Goal: Task Accomplishment & Management: Manage account settings

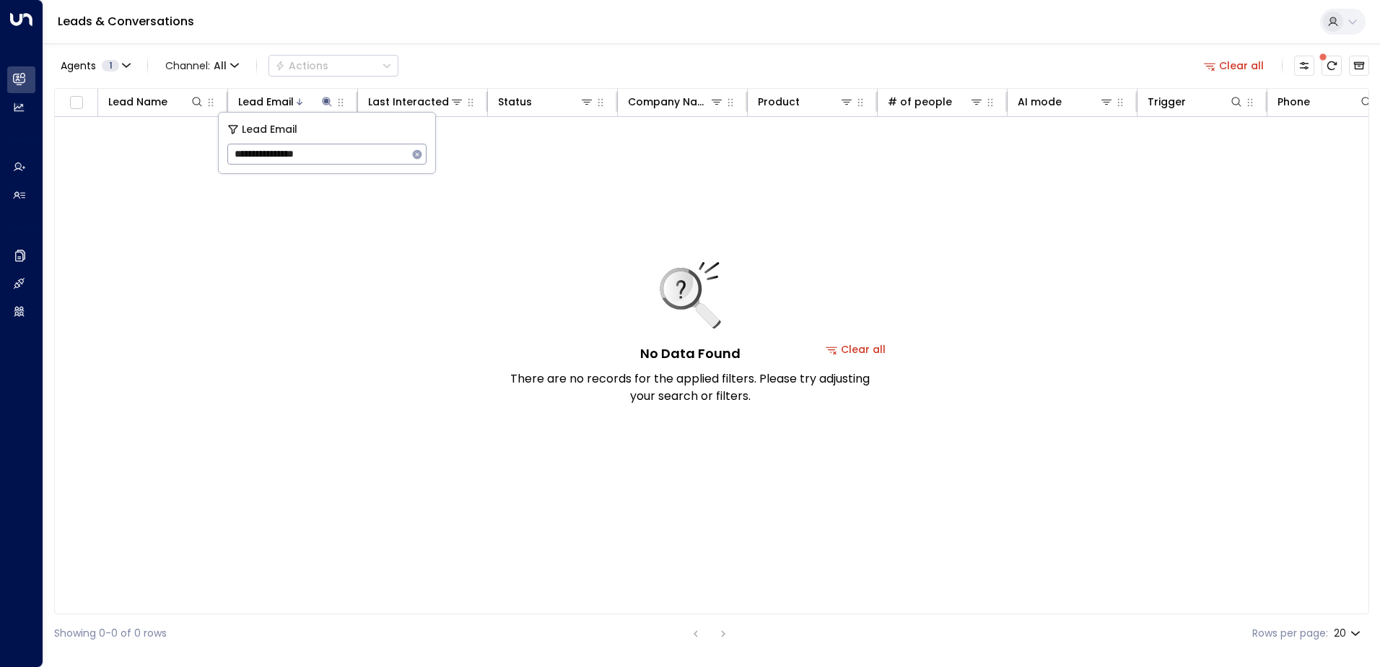
click at [421, 155] on icon "button" at bounding box center [417, 153] width 9 height 9
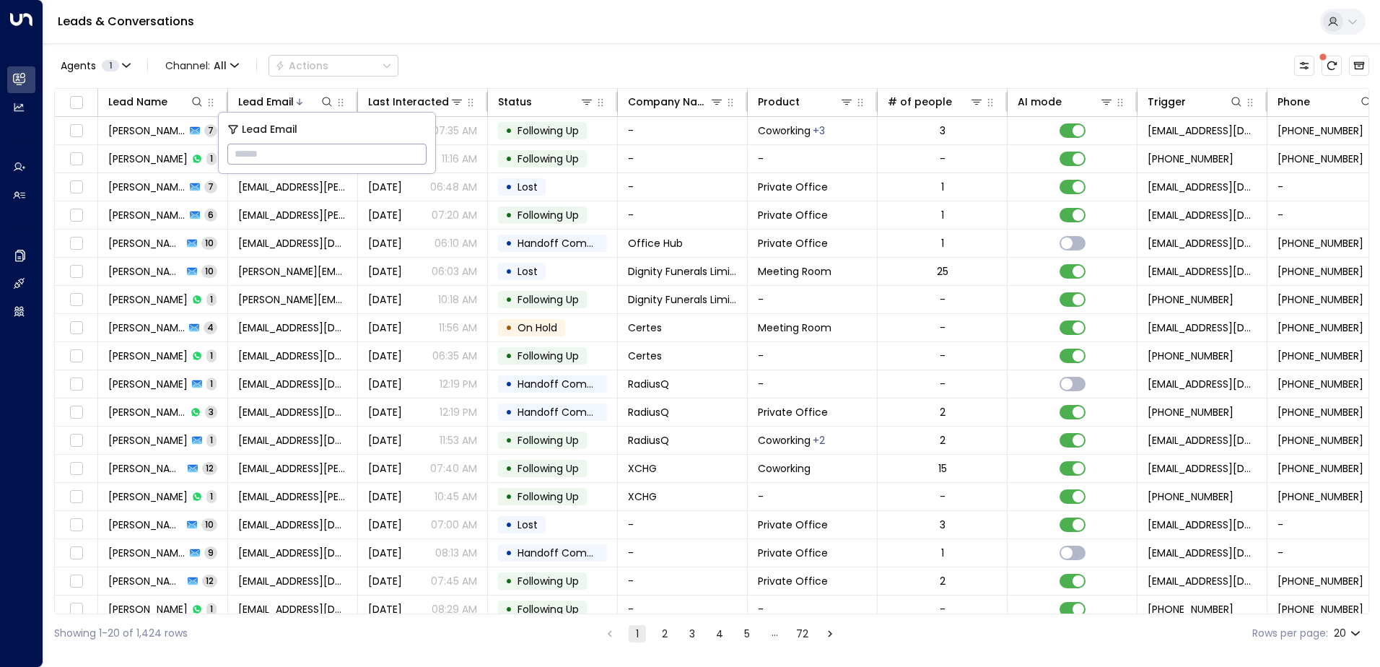
paste input "**********"
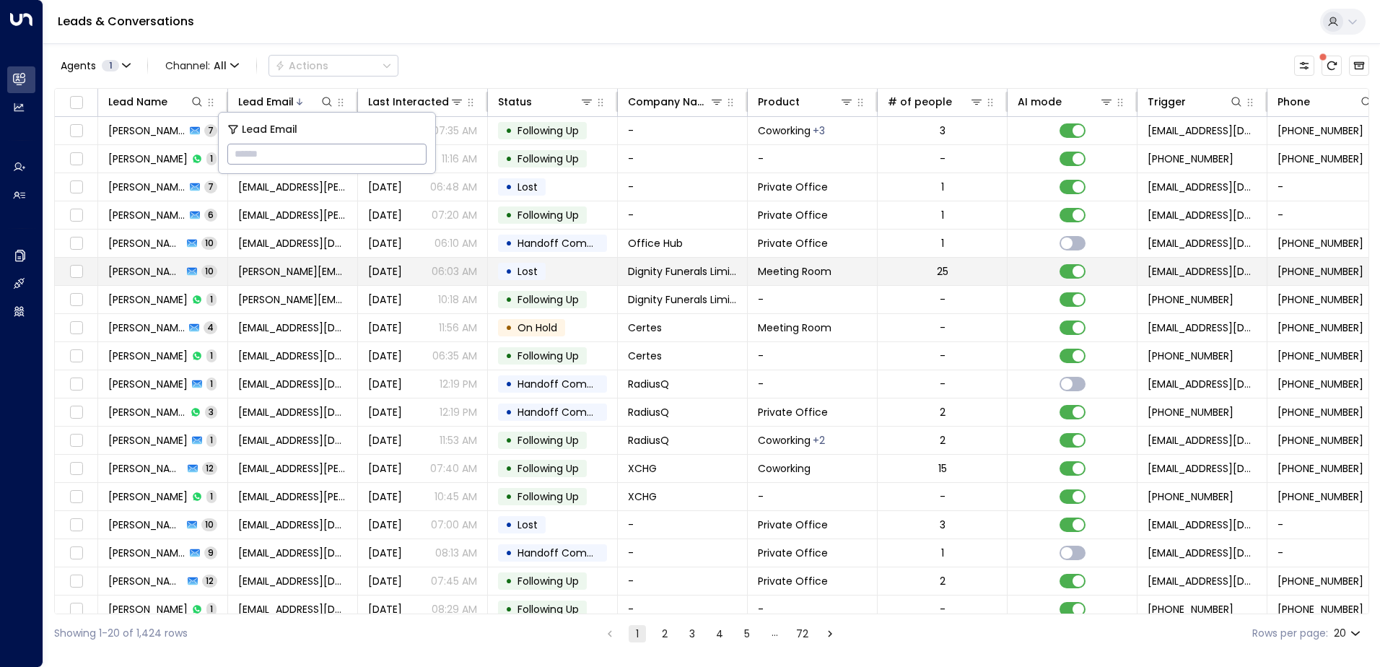
type input "**********"
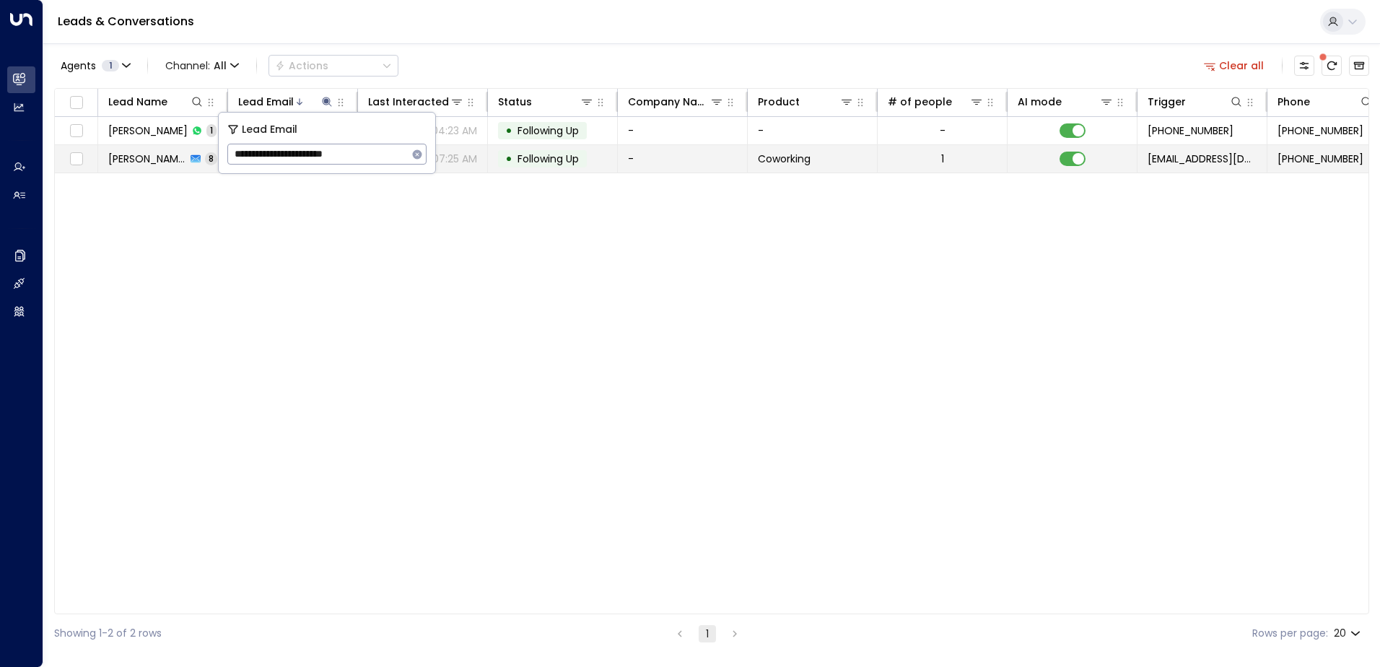
click at [552, 155] on span "Following Up" at bounding box center [547, 159] width 61 height 14
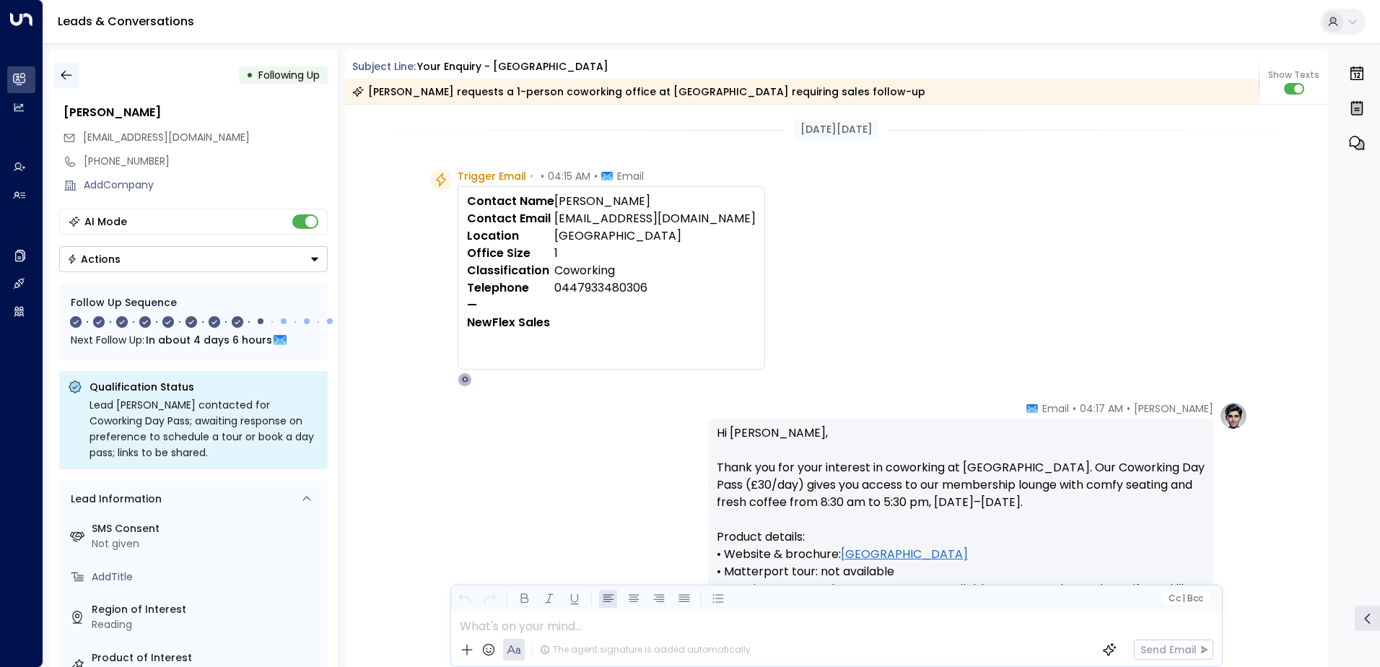
click at [68, 81] on icon "button" at bounding box center [66, 75] width 14 height 14
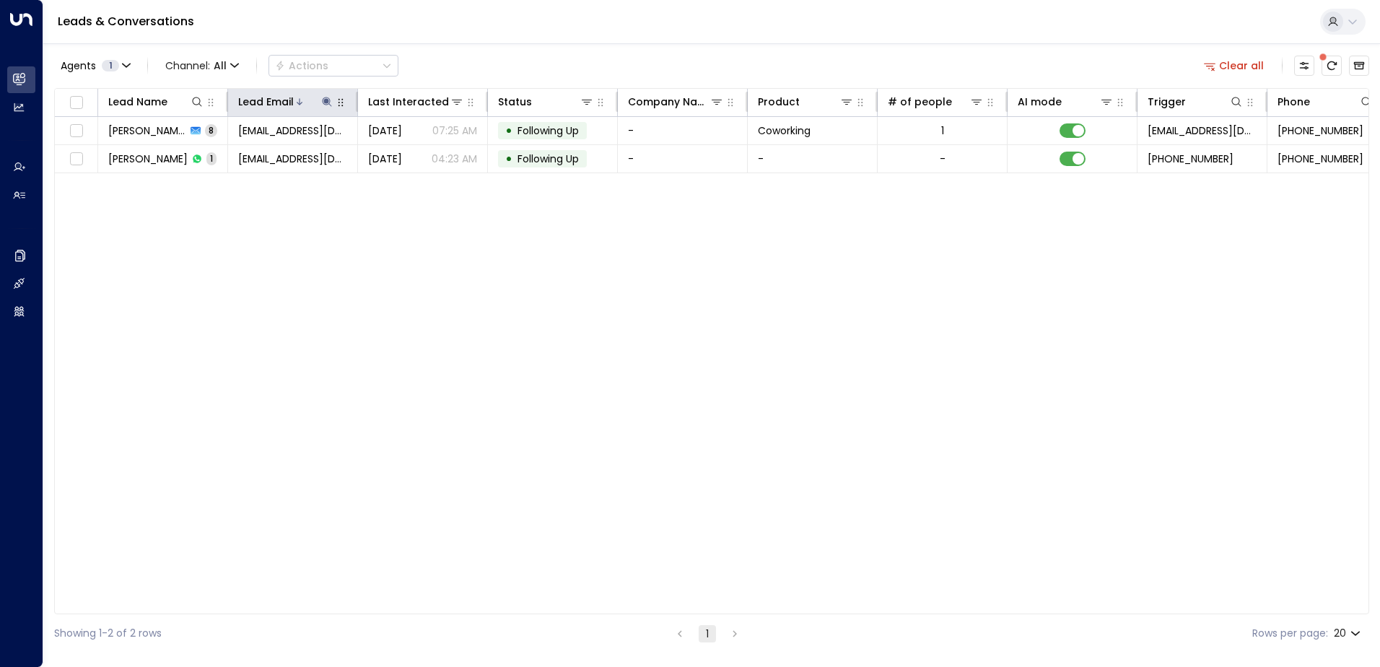
click at [330, 100] on icon at bounding box center [326, 101] width 9 height 9
click at [415, 157] on icon "button" at bounding box center [417, 153] width 9 height 9
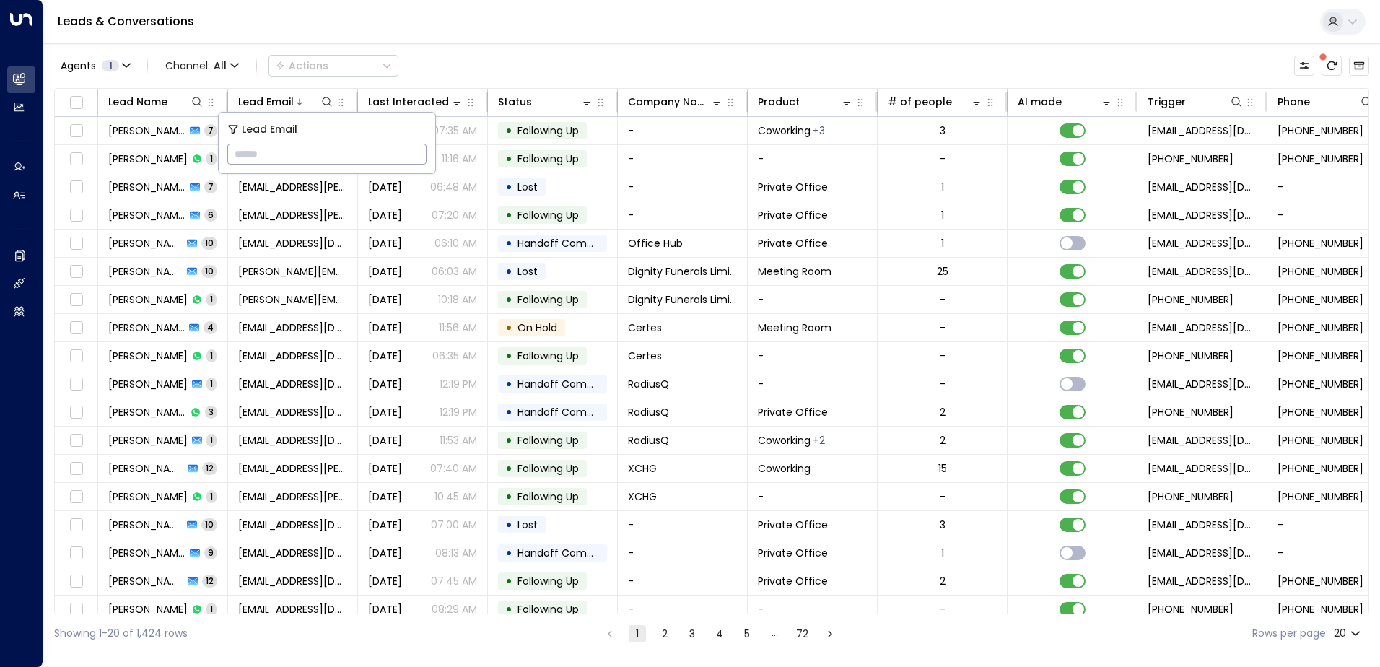
type input "**********"
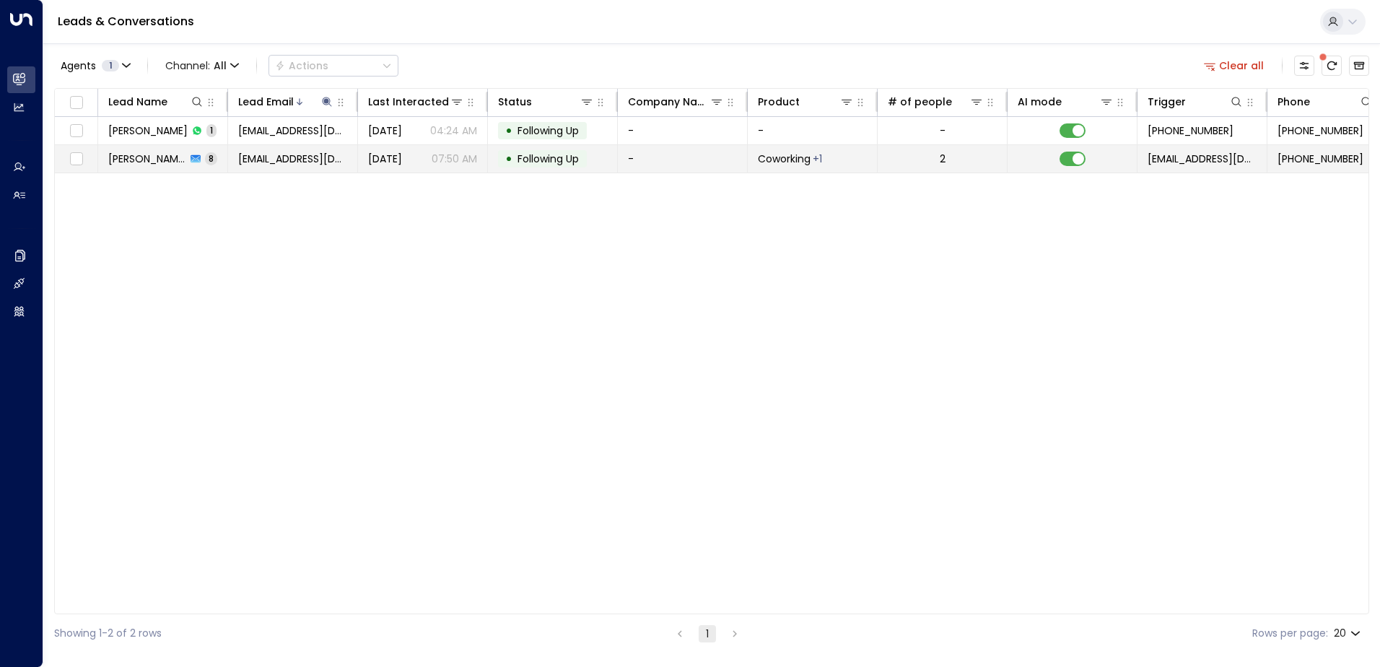
click at [541, 152] on span "Following Up" at bounding box center [547, 159] width 61 height 14
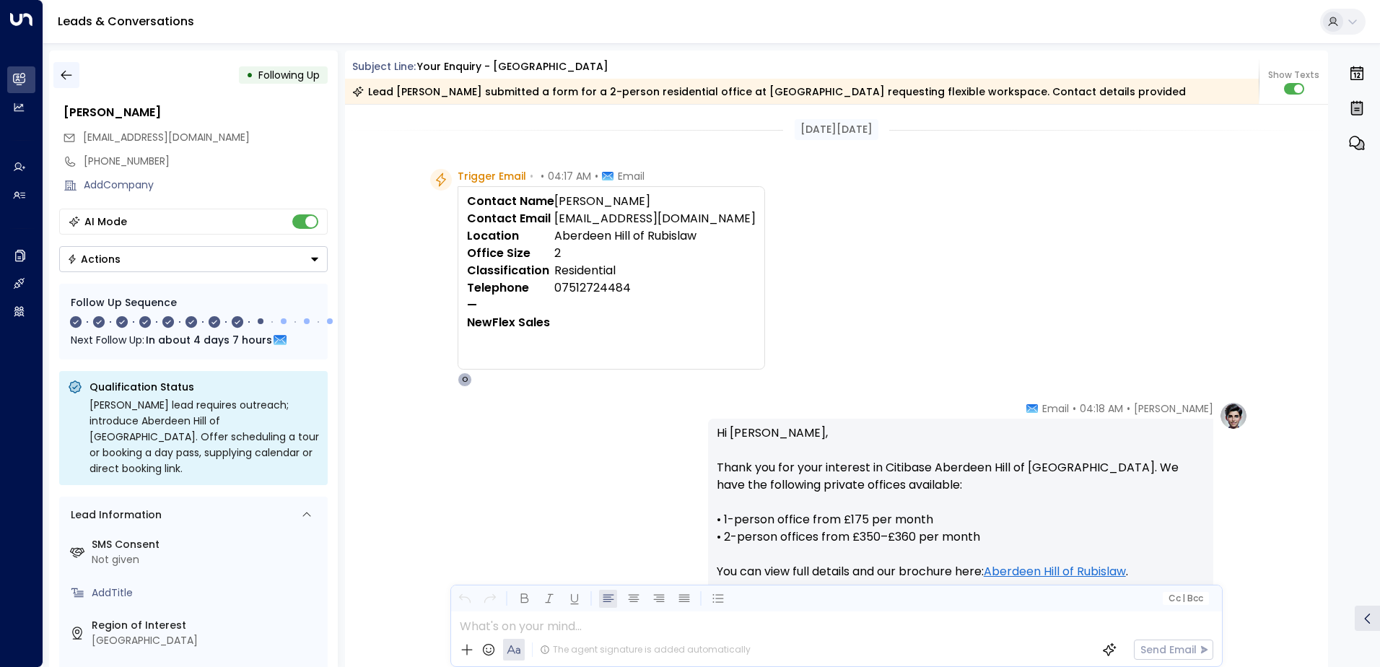
click at [69, 78] on icon "button" at bounding box center [66, 75] width 14 height 14
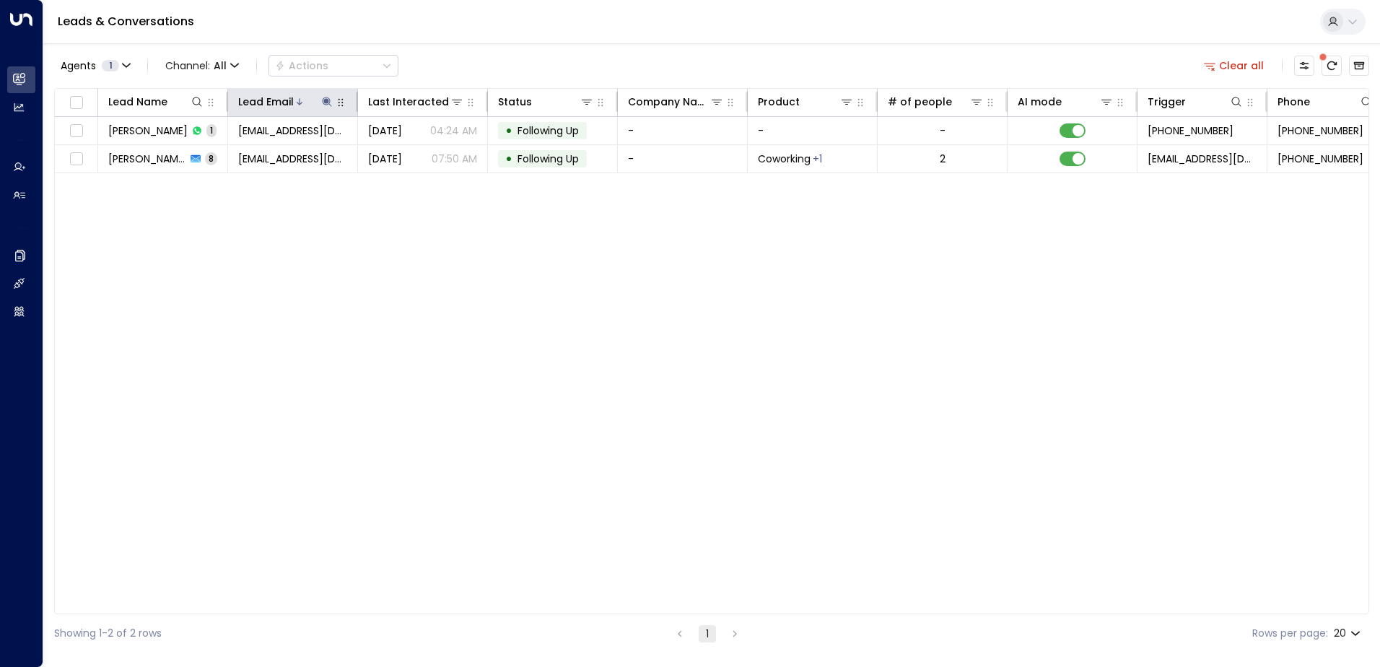
click at [328, 99] on icon at bounding box center [327, 102] width 12 height 12
click at [421, 153] on icon "button" at bounding box center [417, 153] width 9 height 9
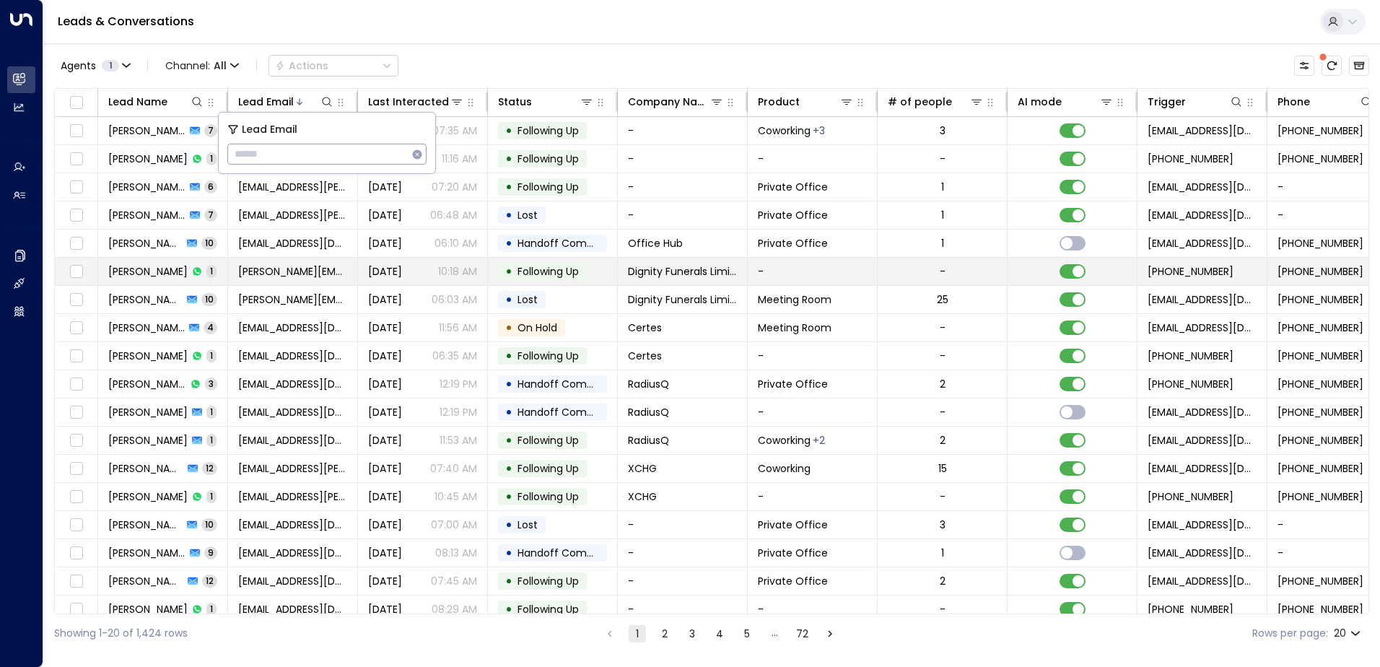
type input "**********"
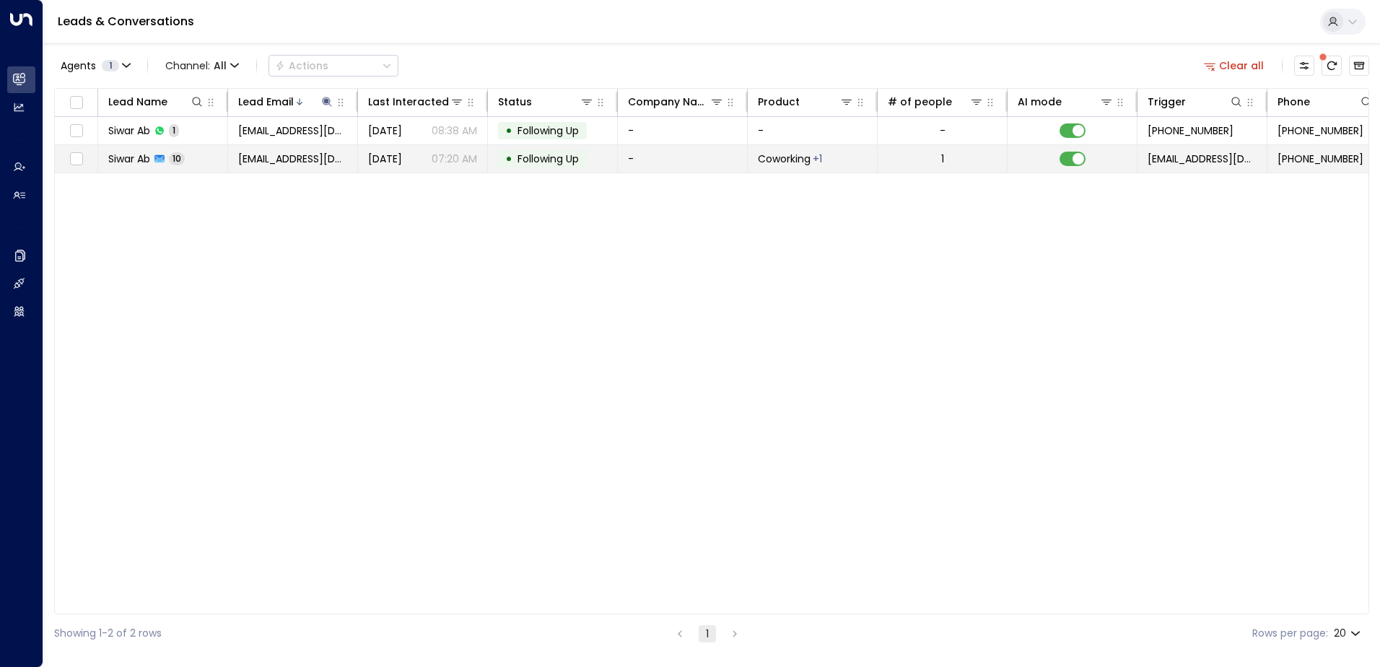
click at [546, 157] on span "Following Up" at bounding box center [547, 159] width 61 height 14
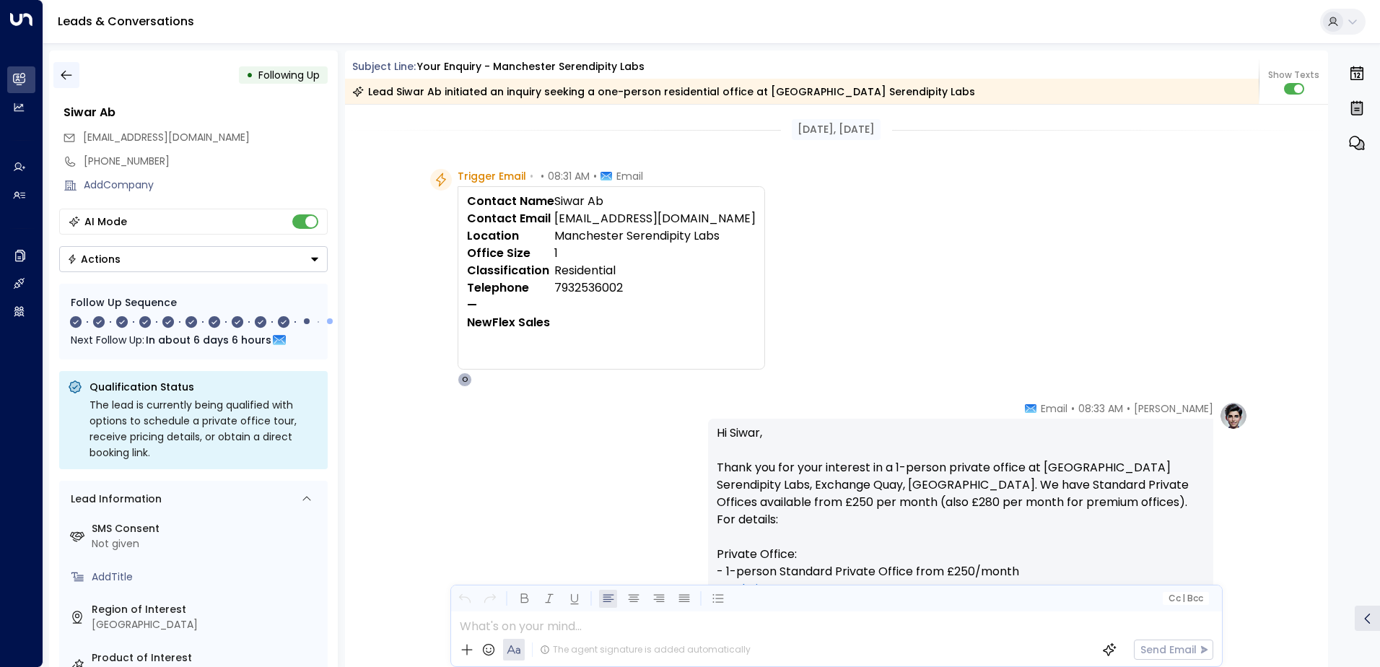
click at [71, 76] on icon "button" at bounding box center [66, 75] width 14 height 14
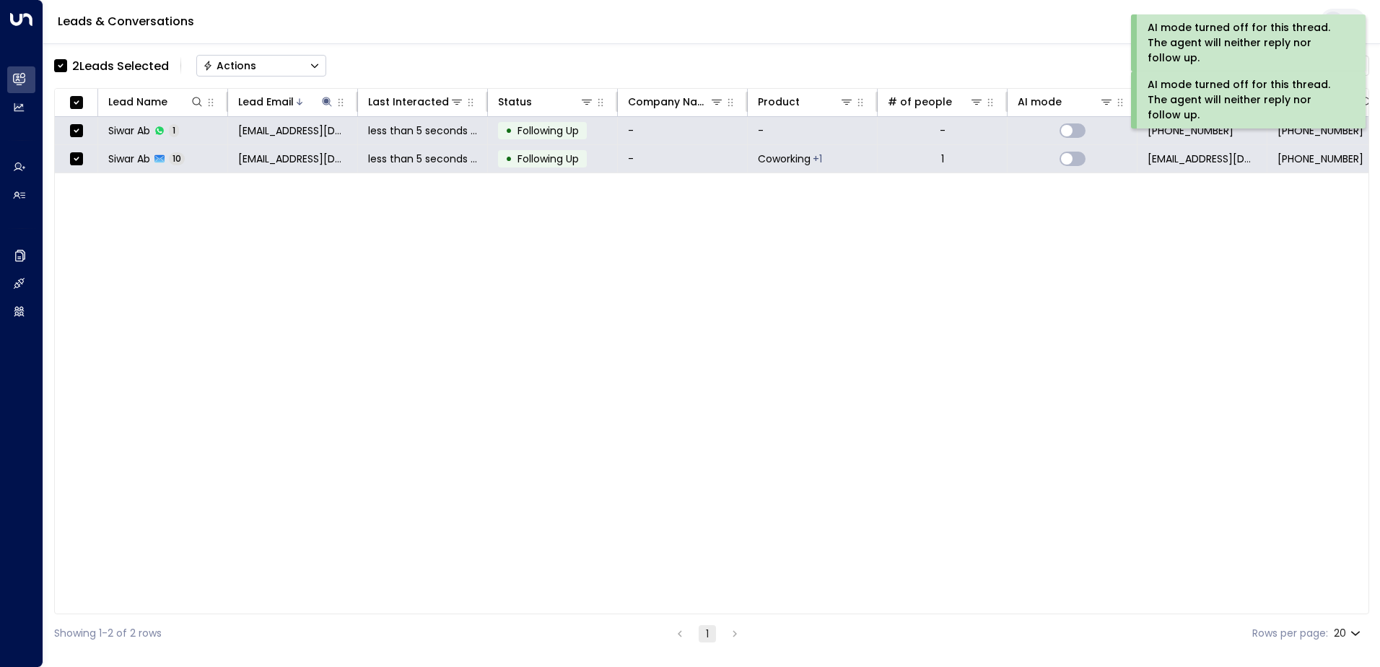
click at [224, 66] on div "Actions" at bounding box center [229, 65] width 53 height 13
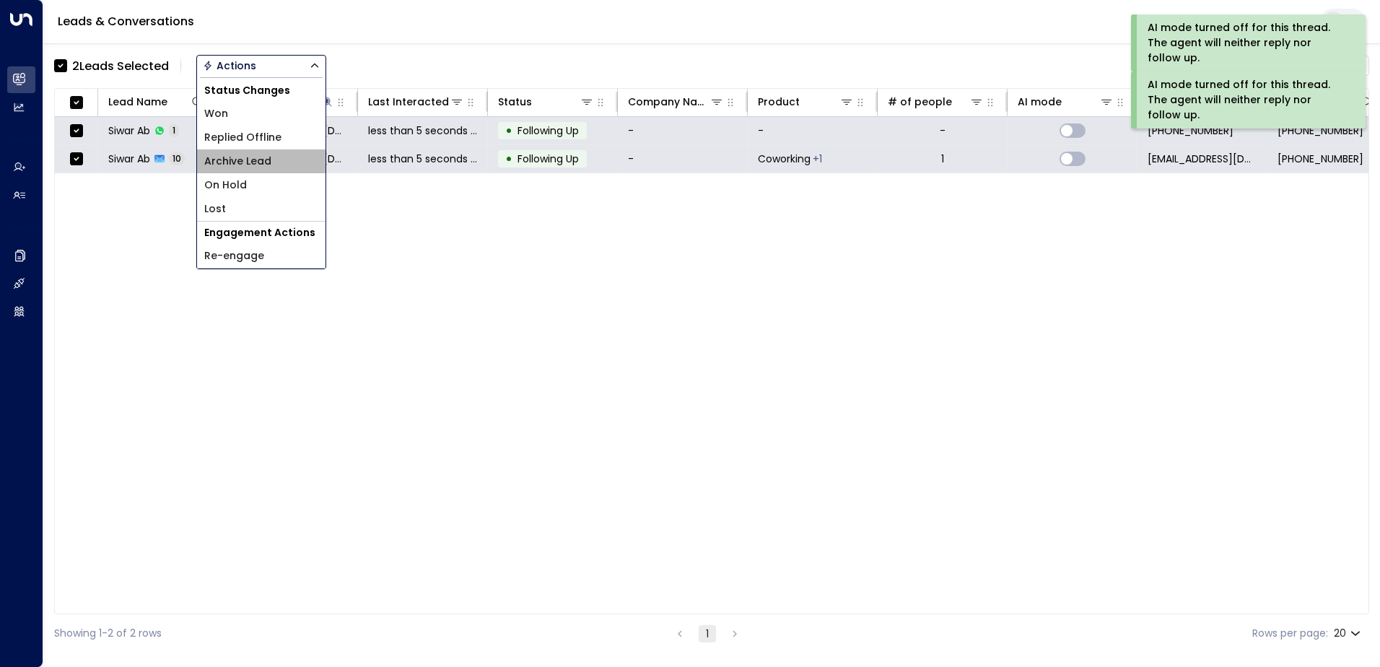
click at [242, 156] on span "Archive Lead" at bounding box center [237, 161] width 67 height 15
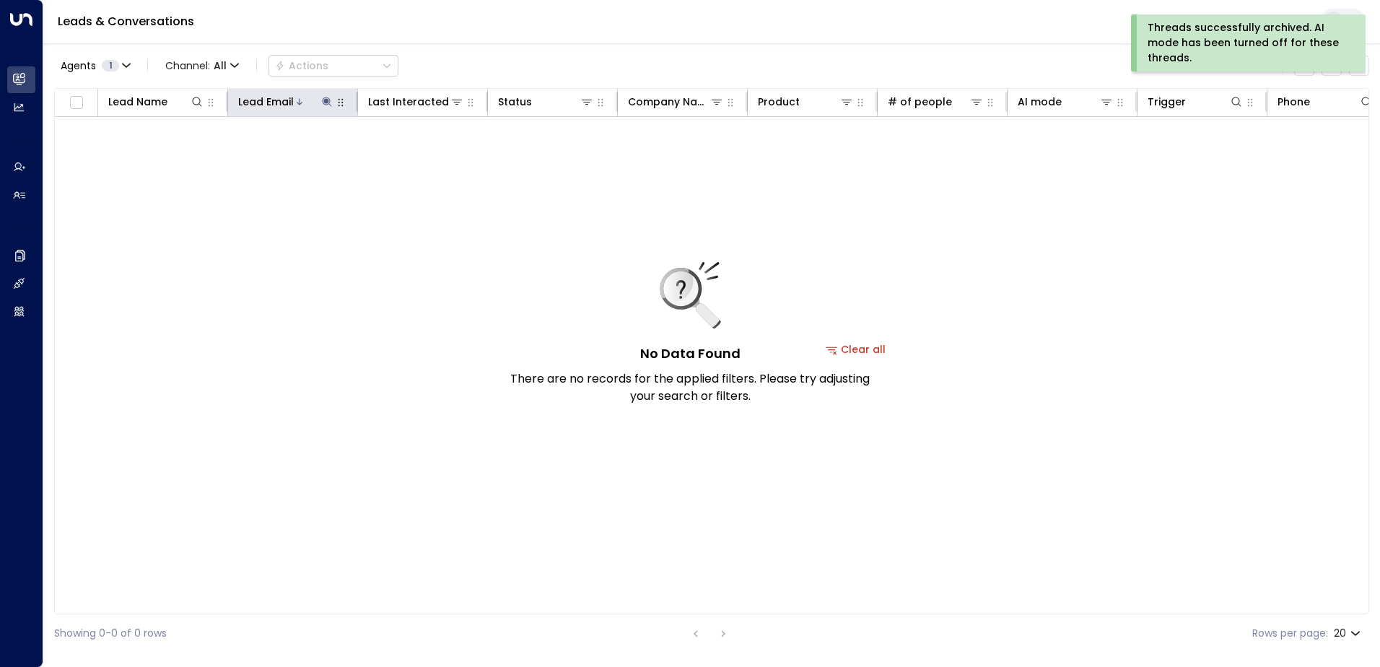
click at [326, 107] on icon at bounding box center [327, 102] width 12 height 12
click at [416, 152] on icon "button" at bounding box center [417, 153] width 9 height 9
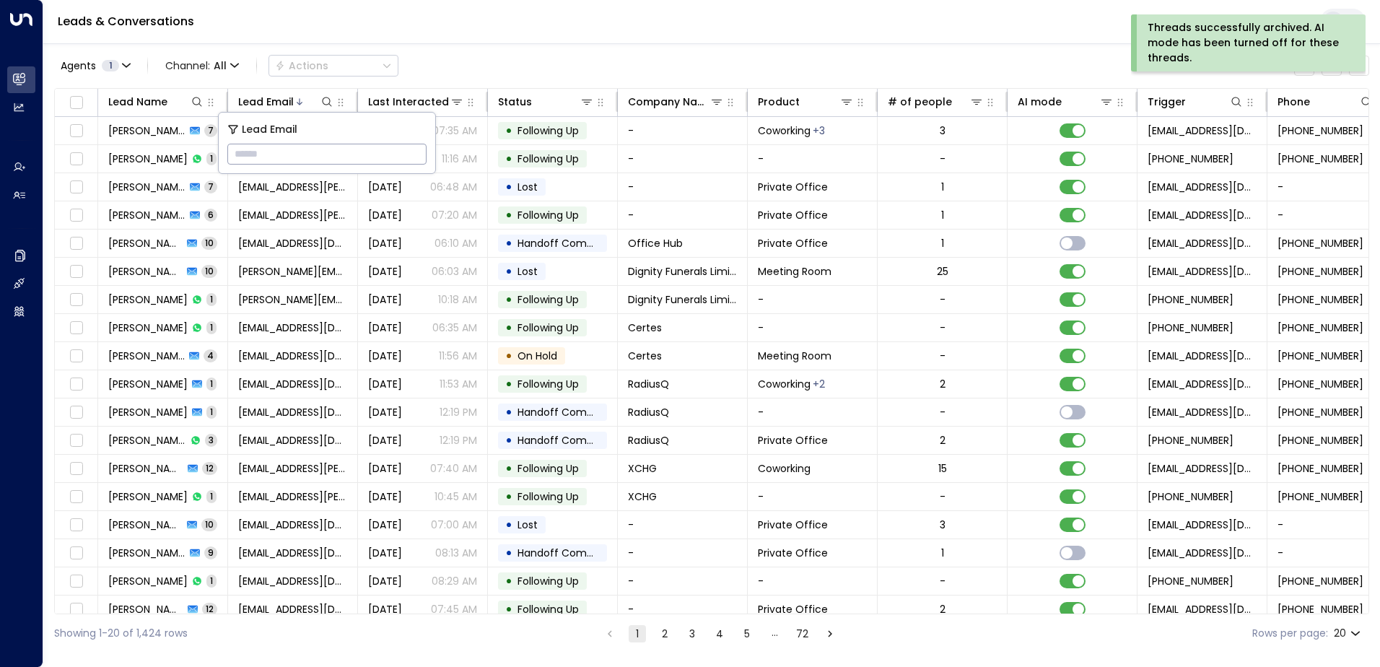
type input "**********"
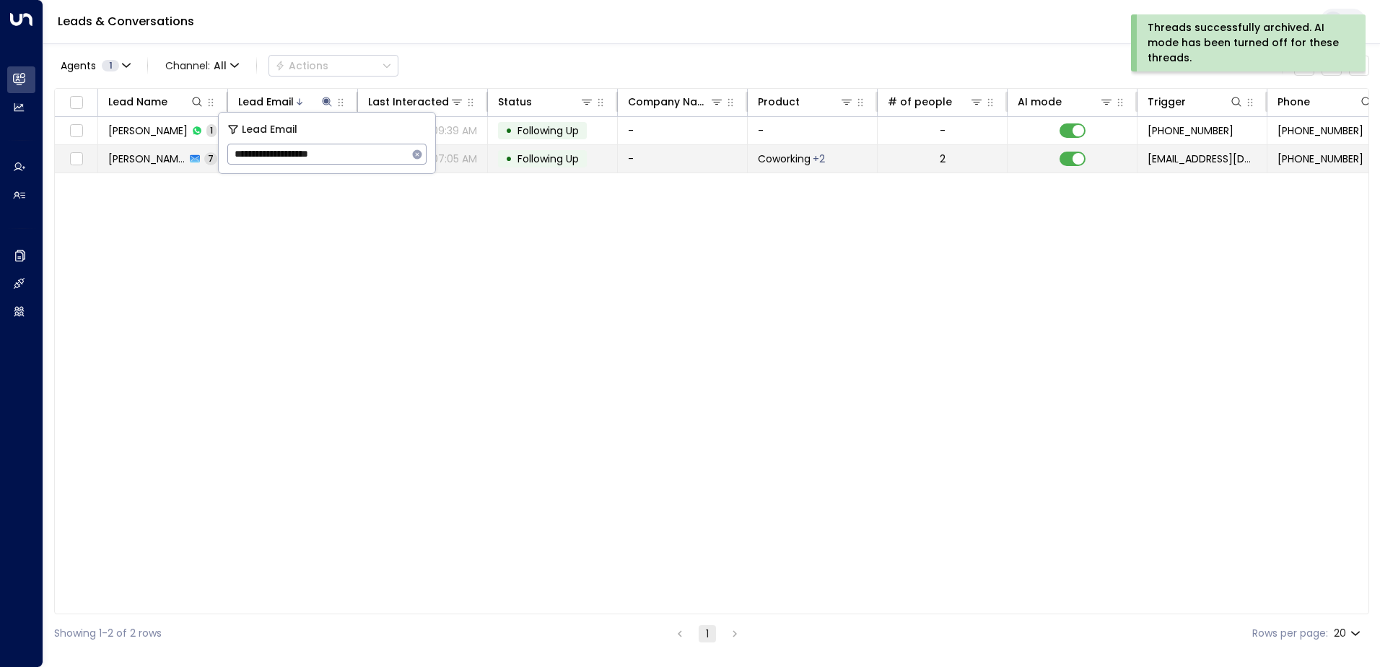
click at [535, 158] on span "Following Up" at bounding box center [547, 159] width 61 height 14
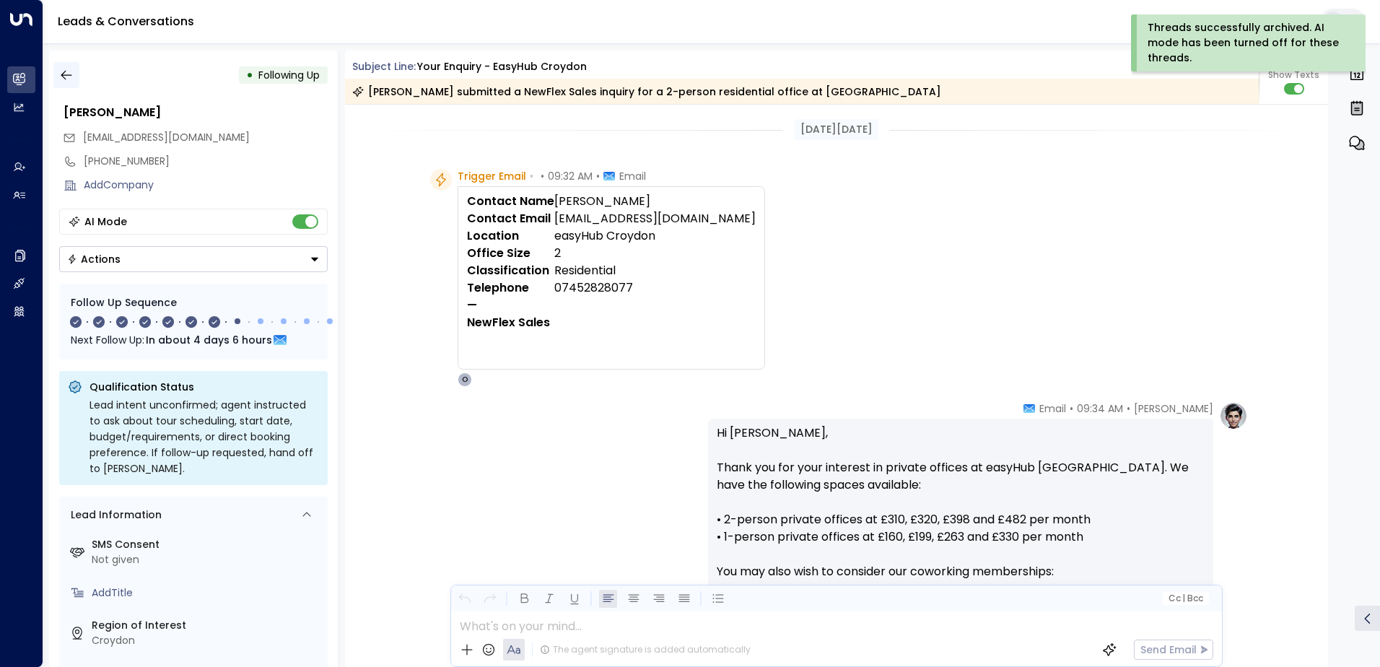
click at [69, 77] on icon "button" at bounding box center [66, 75] width 14 height 14
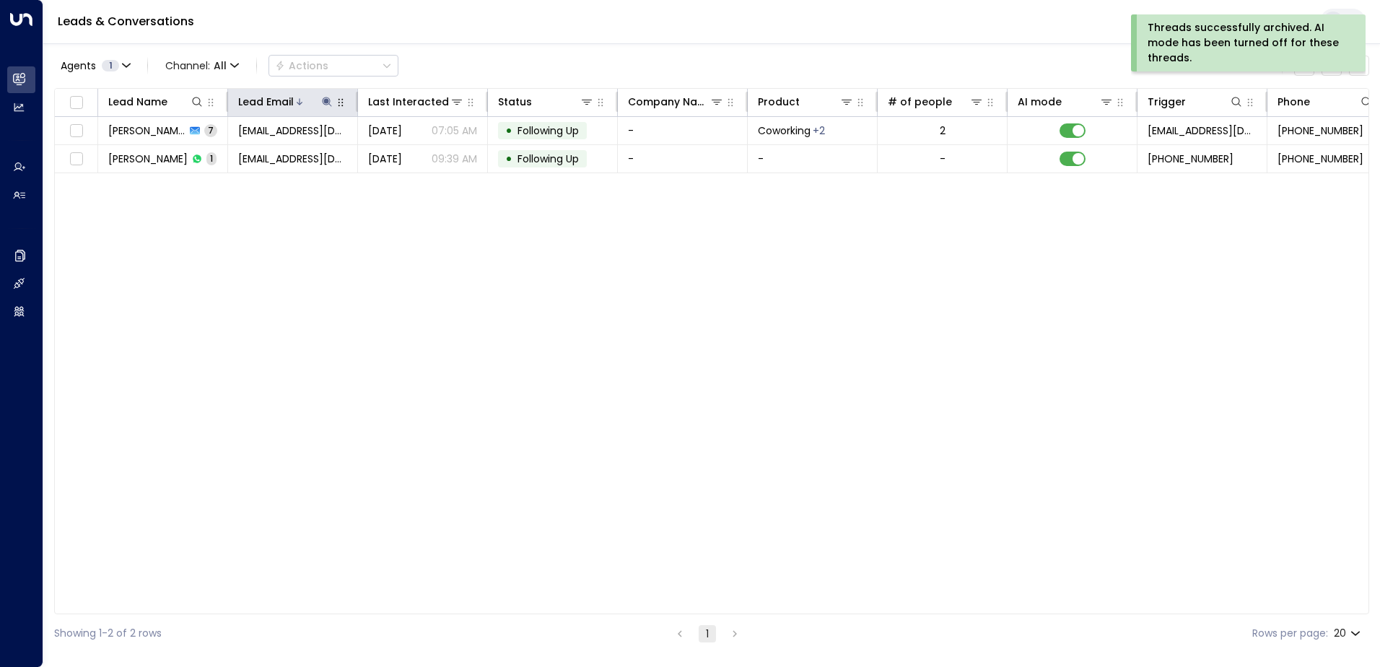
click at [328, 100] on icon at bounding box center [326, 101] width 9 height 9
click at [420, 149] on icon "button" at bounding box center [417, 155] width 12 height 12
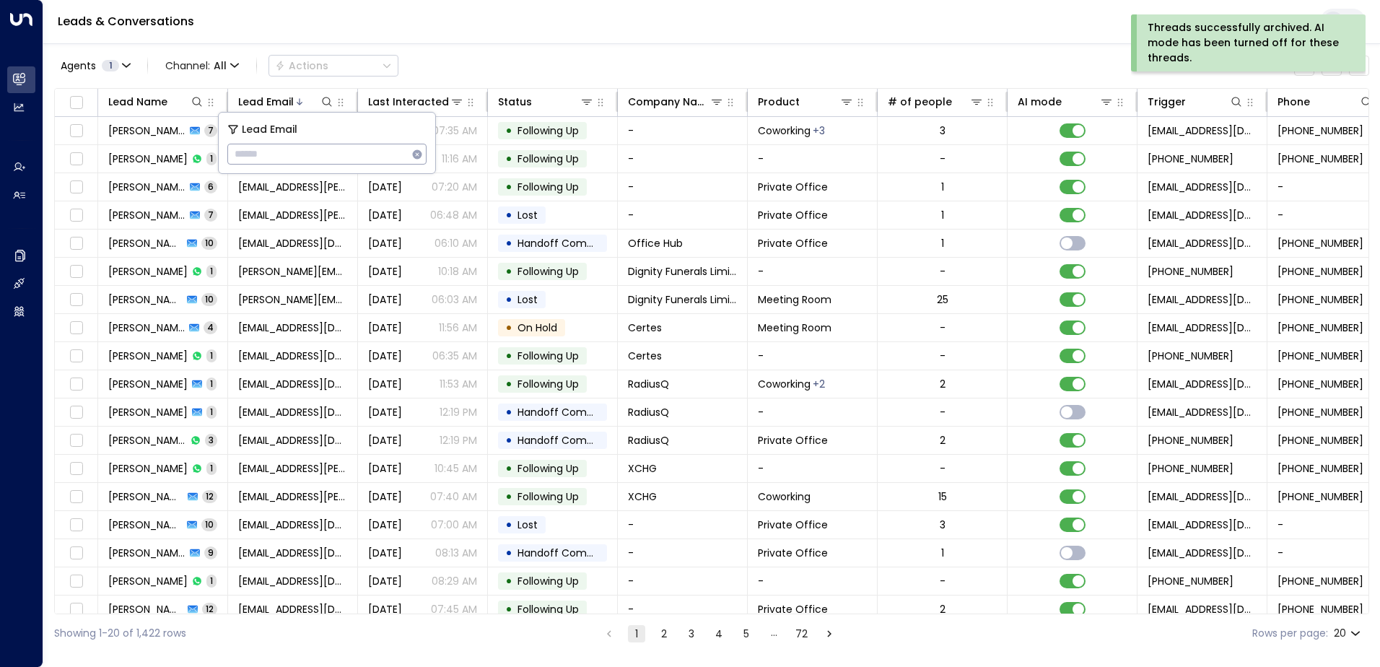
type input "**********"
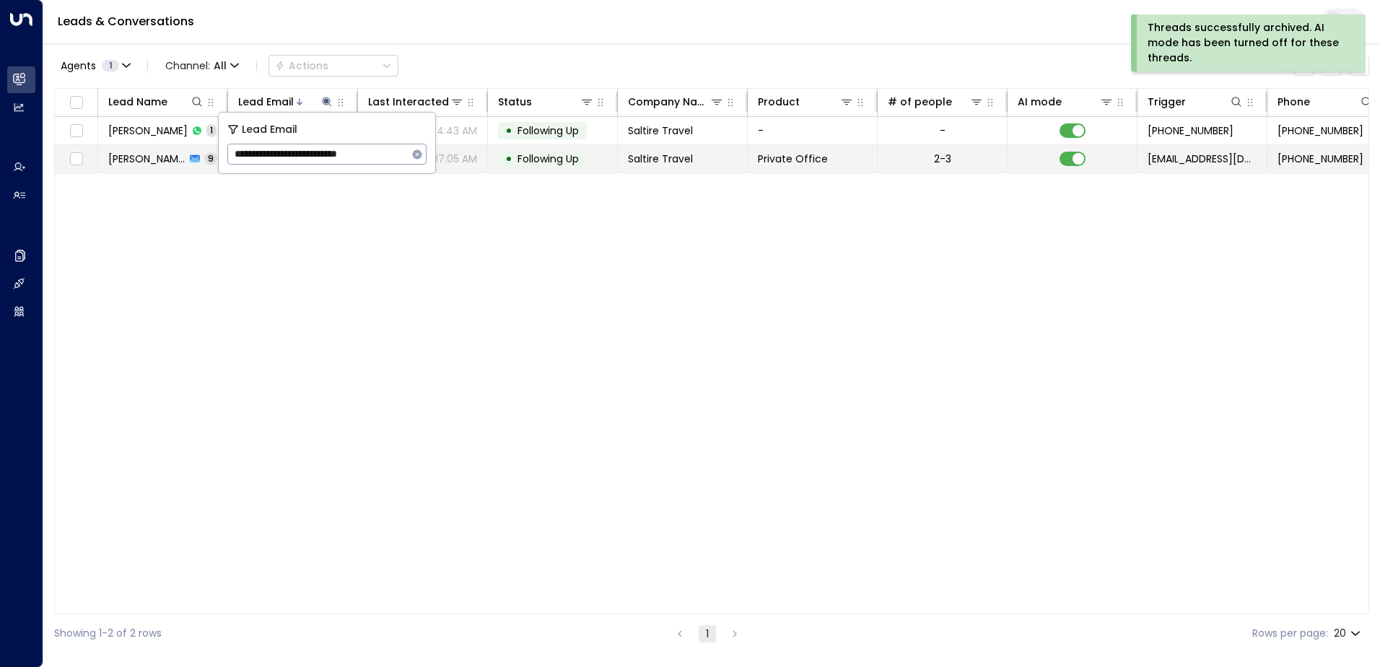
click at [536, 162] on span "Following Up" at bounding box center [547, 159] width 61 height 14
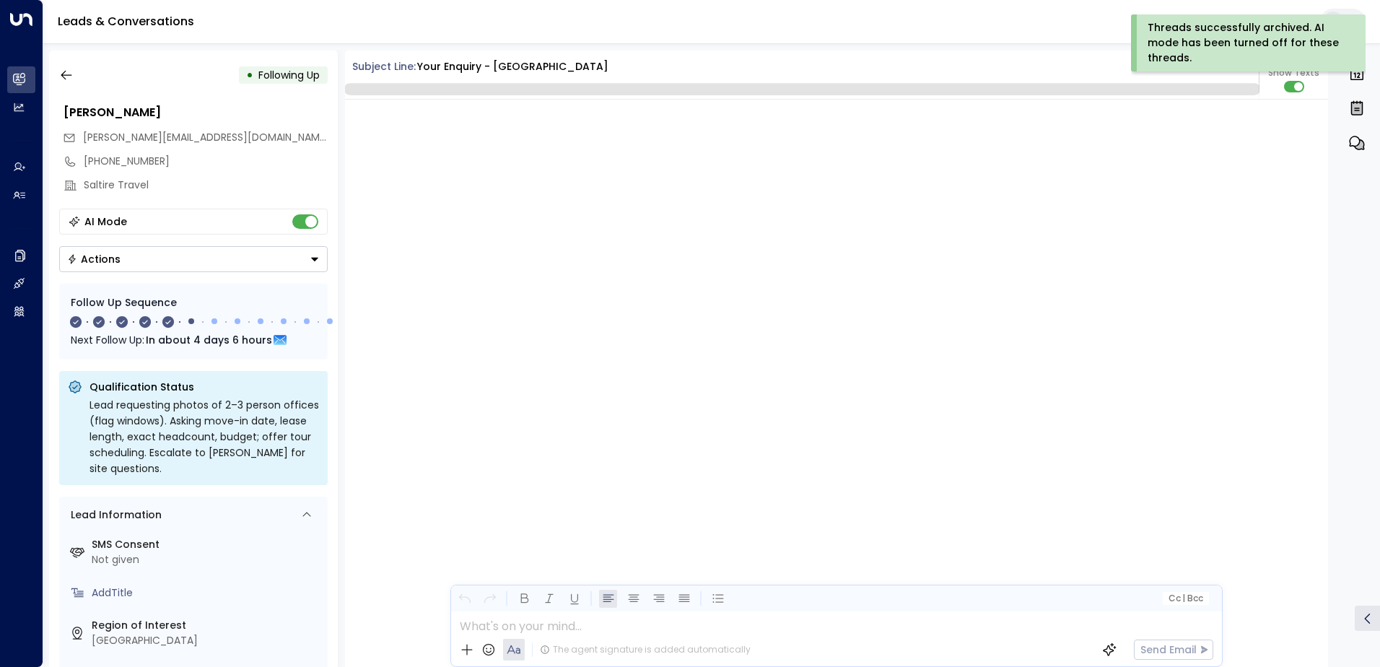
scroll to position [4229, 0]
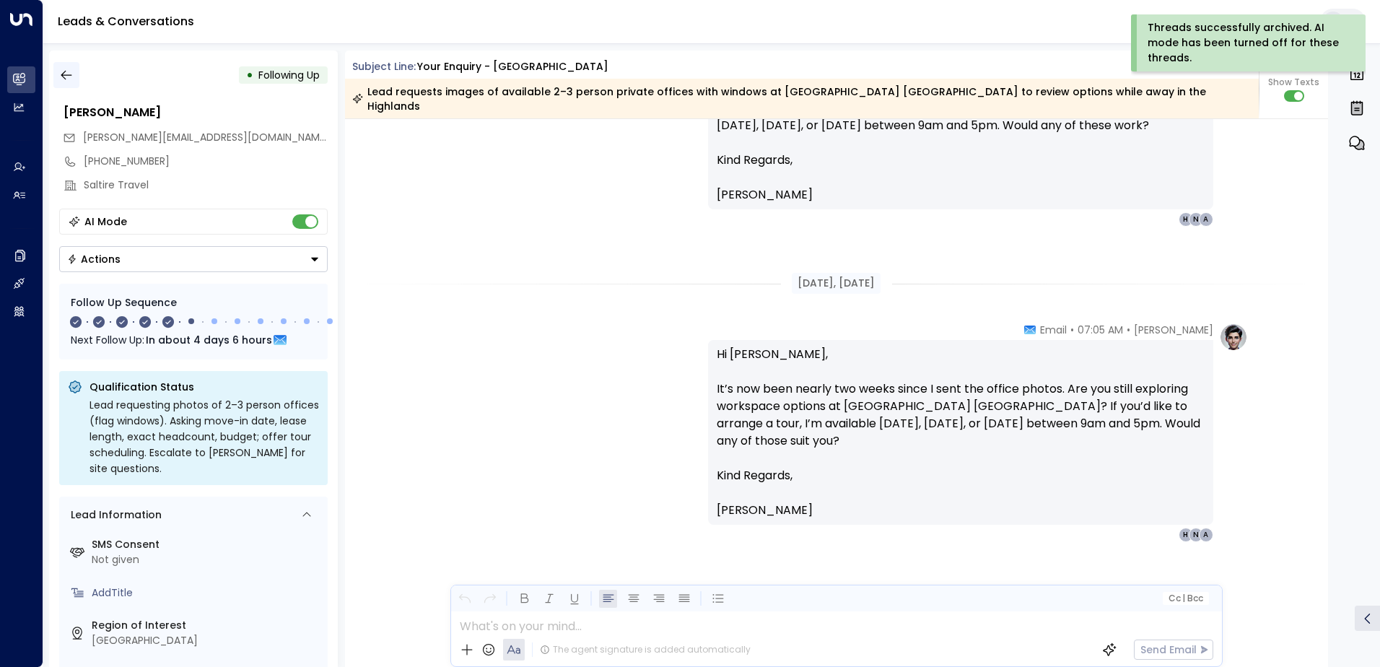
click at [65, 75] on icon "button" at bounding box center [66, 75] width 11 height 9
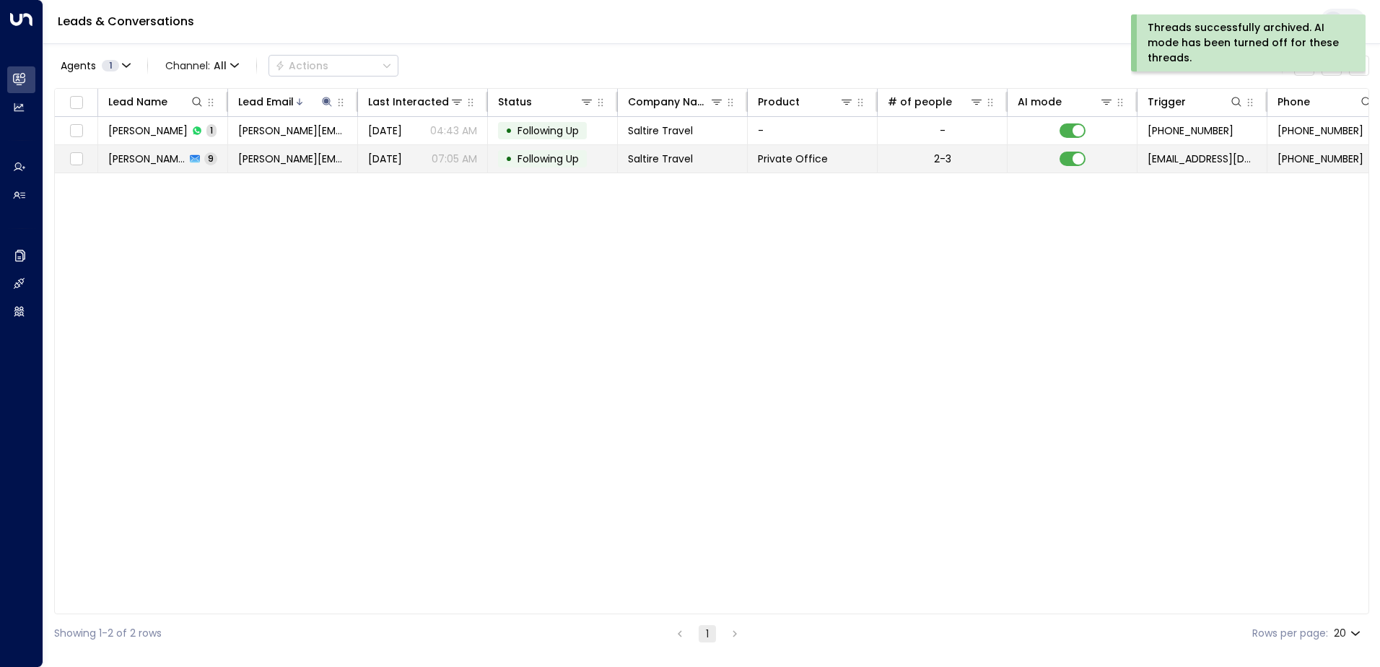
click at [559, 167] on td "• Following Up" at bounding box center [553, 158] width 130 height 27
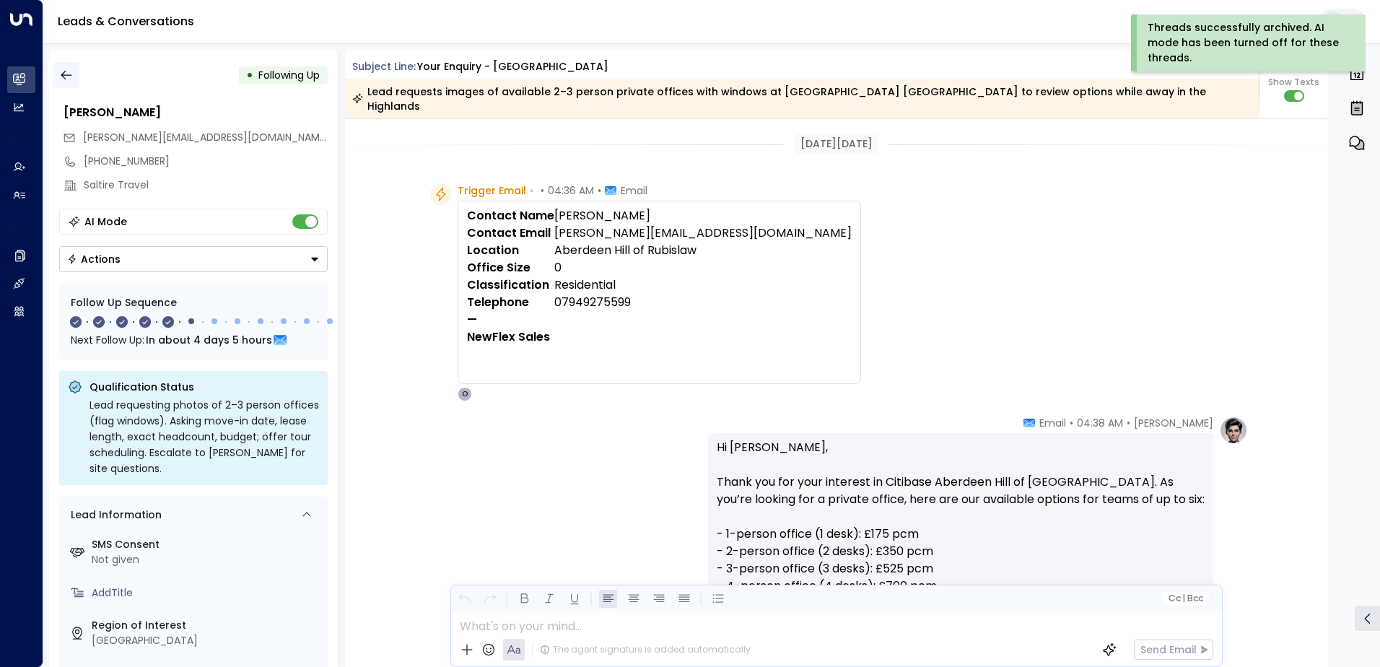
click at [69, 74] on icon "button" at bounding box center [66, 75] width 14 height 14
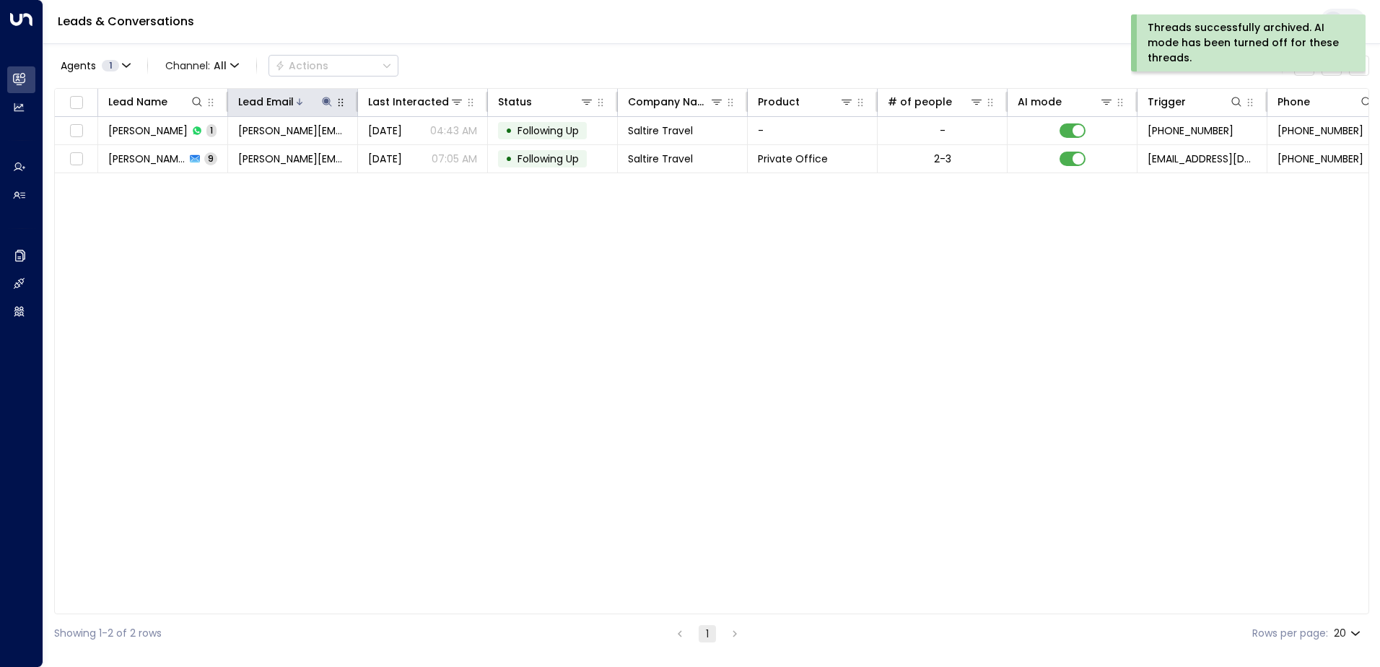
click at [327, 102] on icon at bounding box center [326, 101] width 9 height 9
click at [412, 150] on icon "button" at bounding box center [417, 155] width 12 height 12
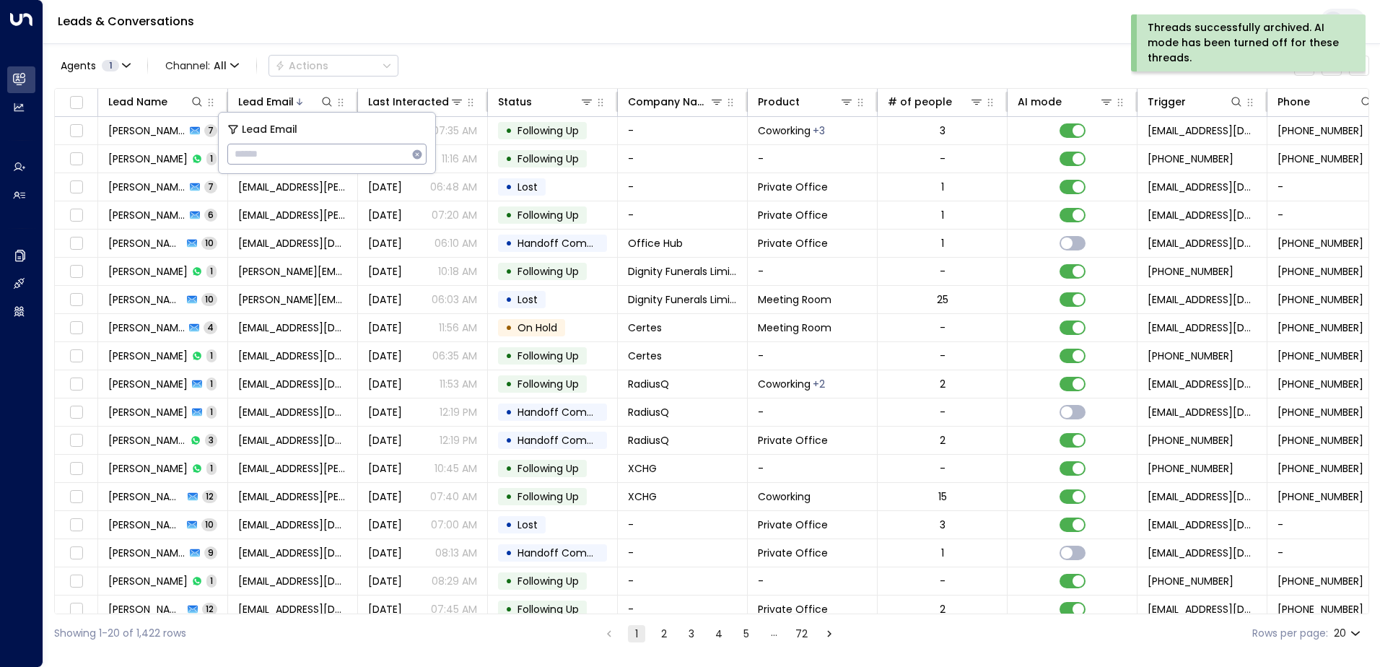
type input "**********"
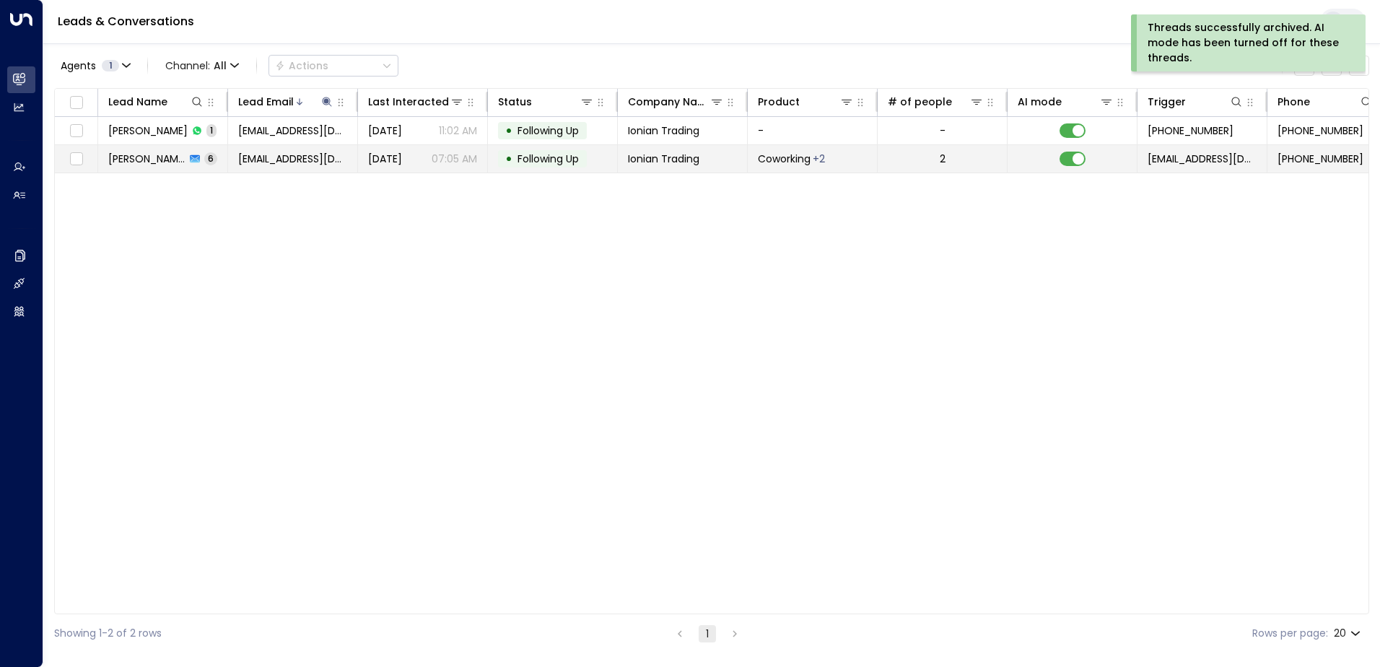
click at [556, 159] on span "Following Up" at bounding box center [547, 159] width 61 height 14
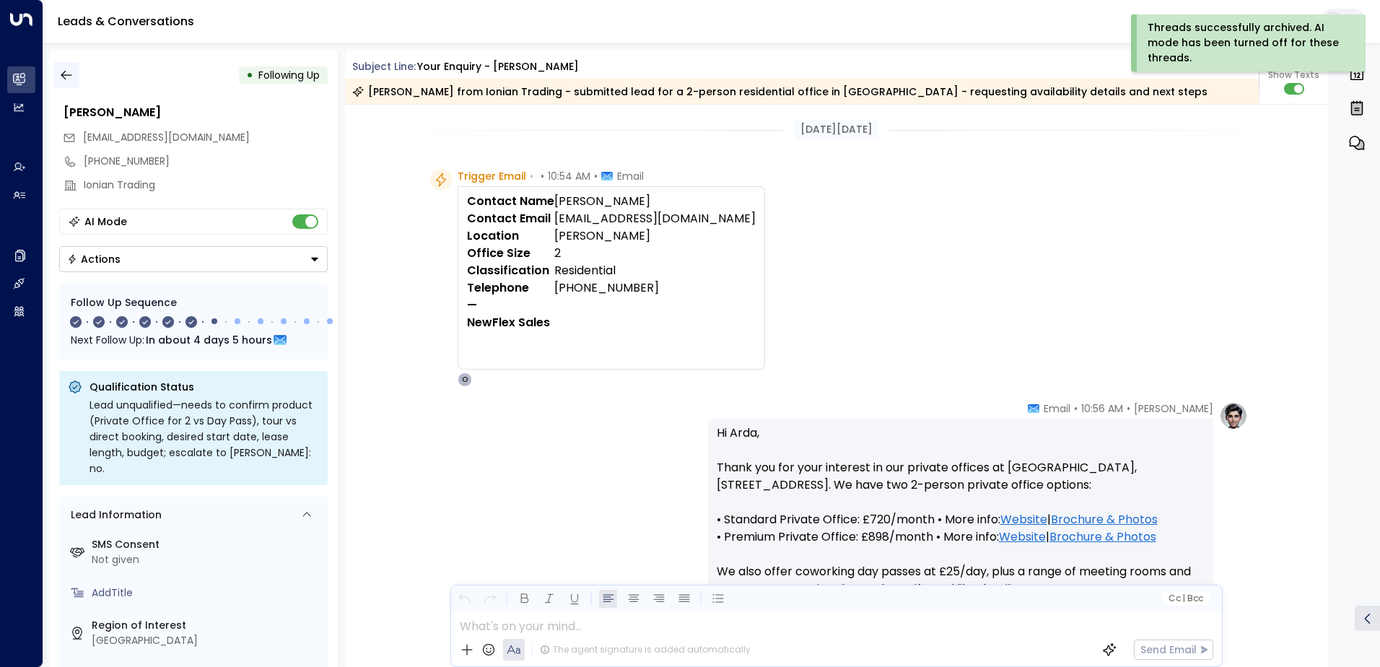
click at [66, 77] on icon "button" at bounding box center [66, 75] width 14 height 14
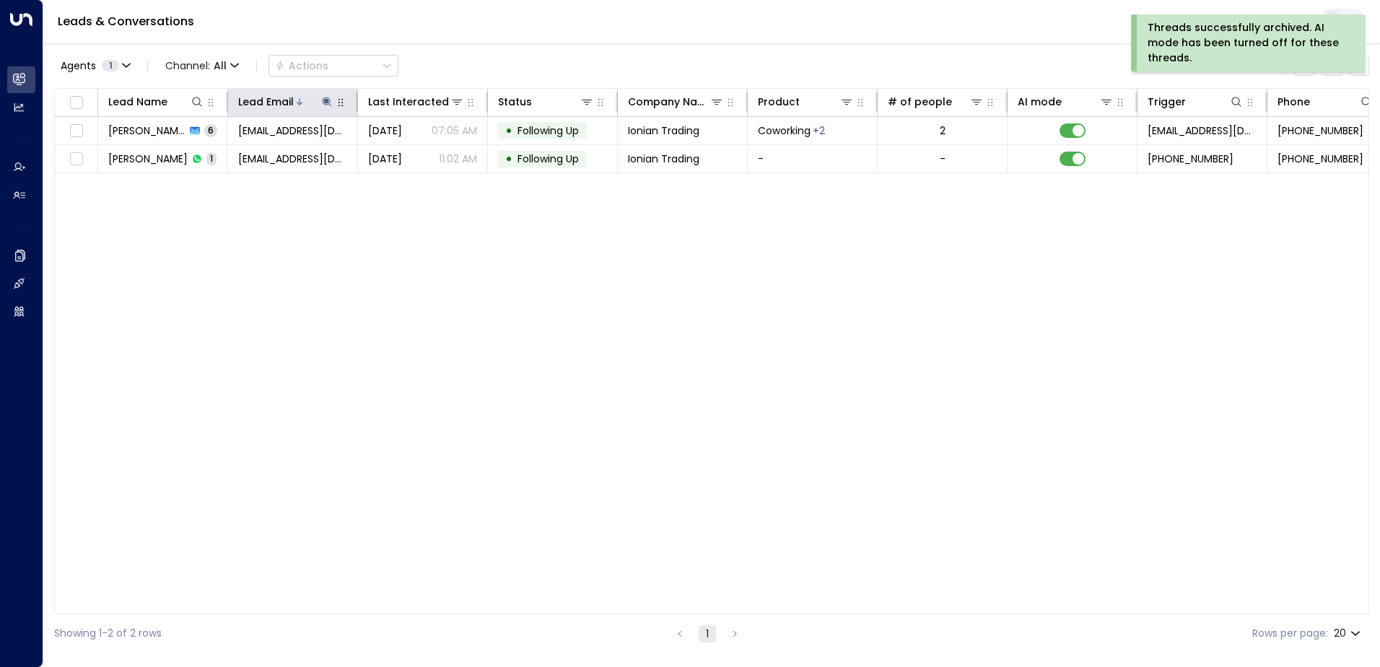
click at [326, 100] on icon at bounding box center [326, 101] width 9 height 9
click at [417, 157] on icon "button" at bounding box center [417, 153] width 9 height 9
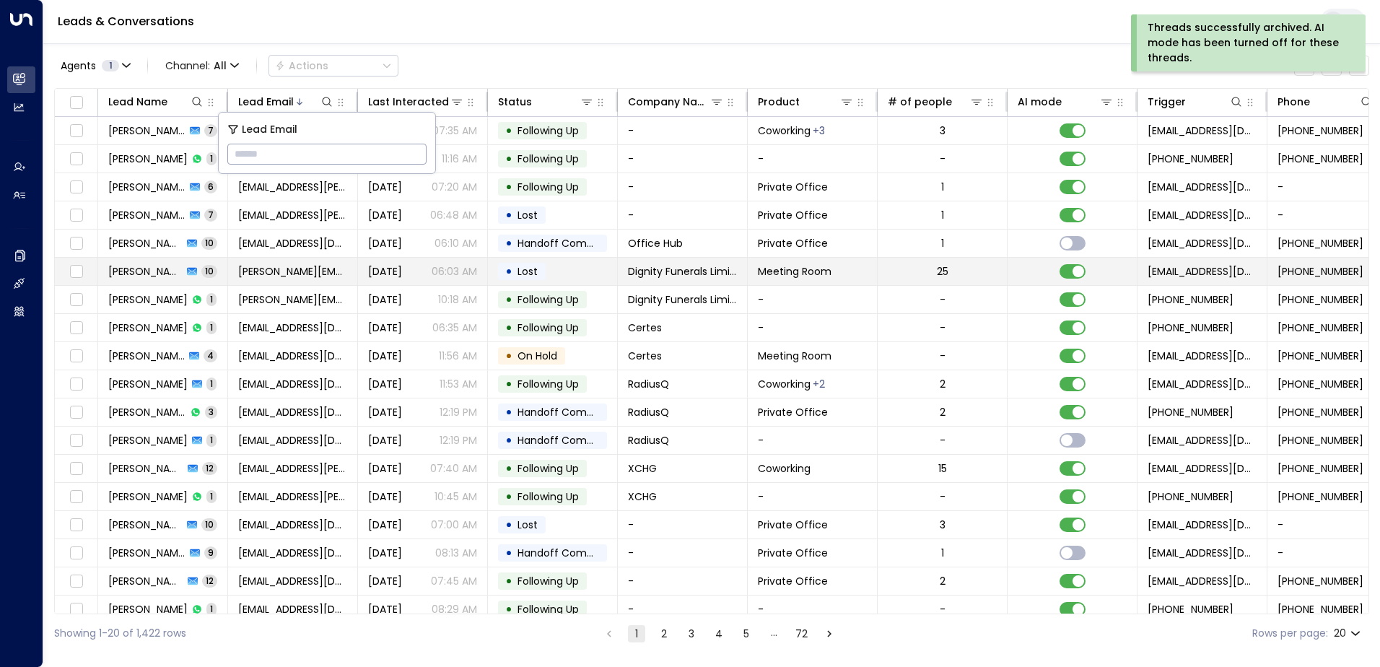
type input "**********"
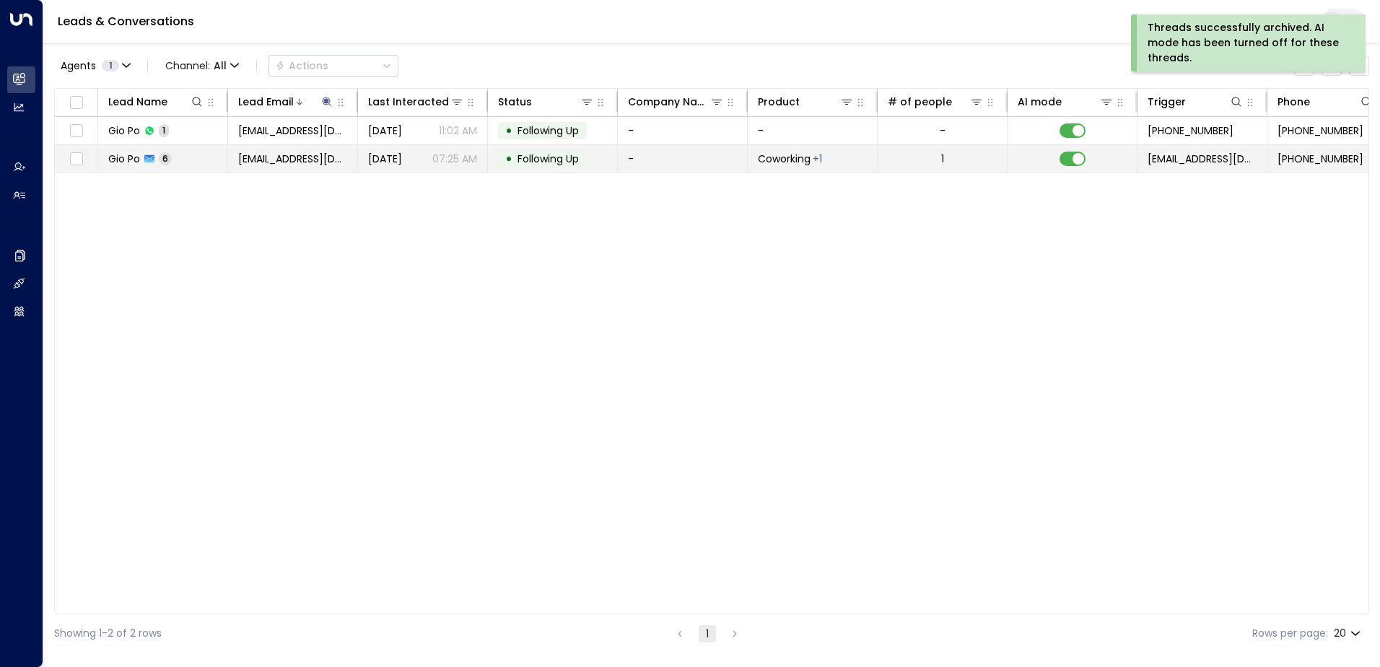
click at [534, 163] on span "Following Up" at bounding box center [547, 159] width 61 height 14
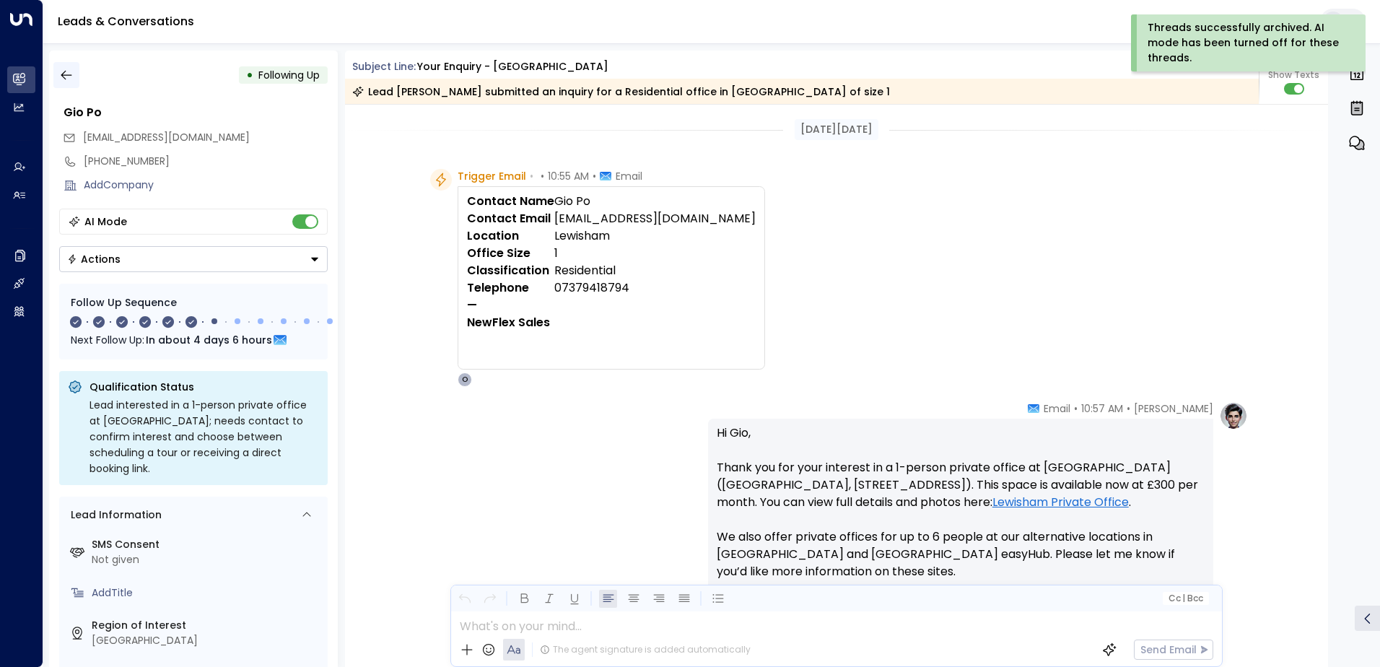
click at [63, 75] on icon "button" at bounding box center [66, 75] width 11 height 9
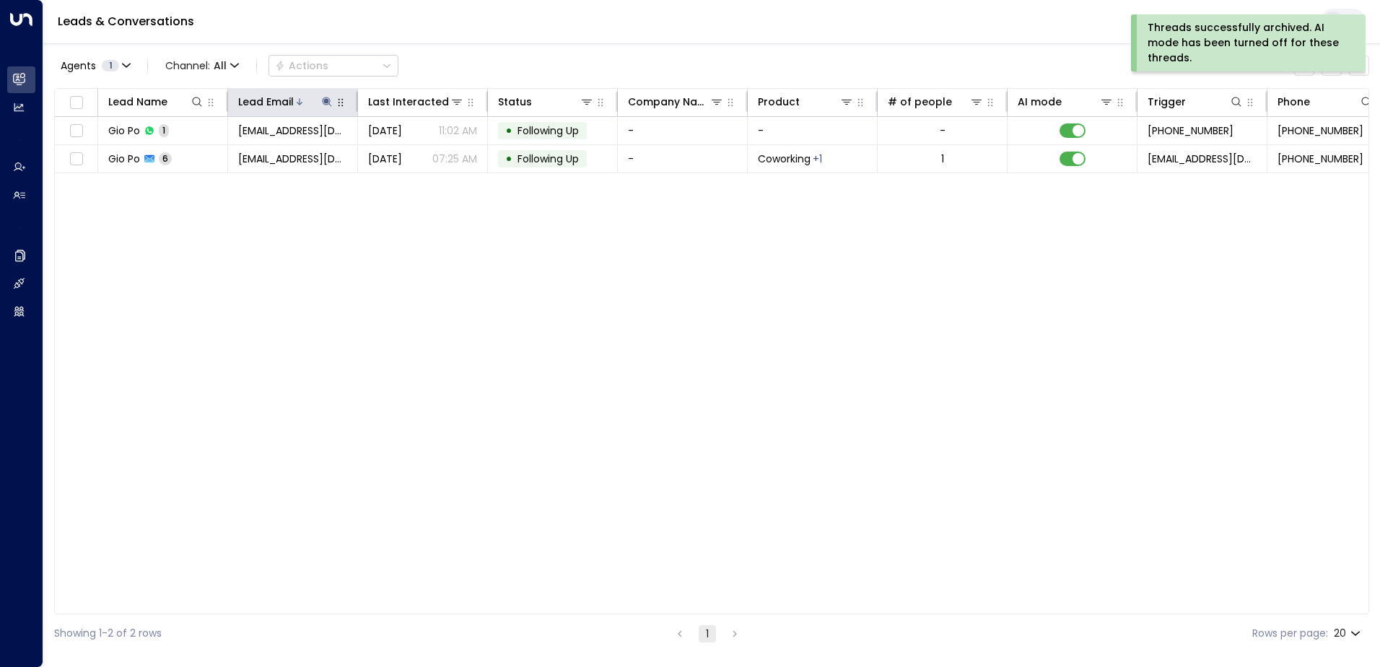
click at [326, 104] on icon at bounding box center [327, 102] width 12 height 12
click at [415, 153] on icon "button" at bounding box center [417, 153] width 9 height 9
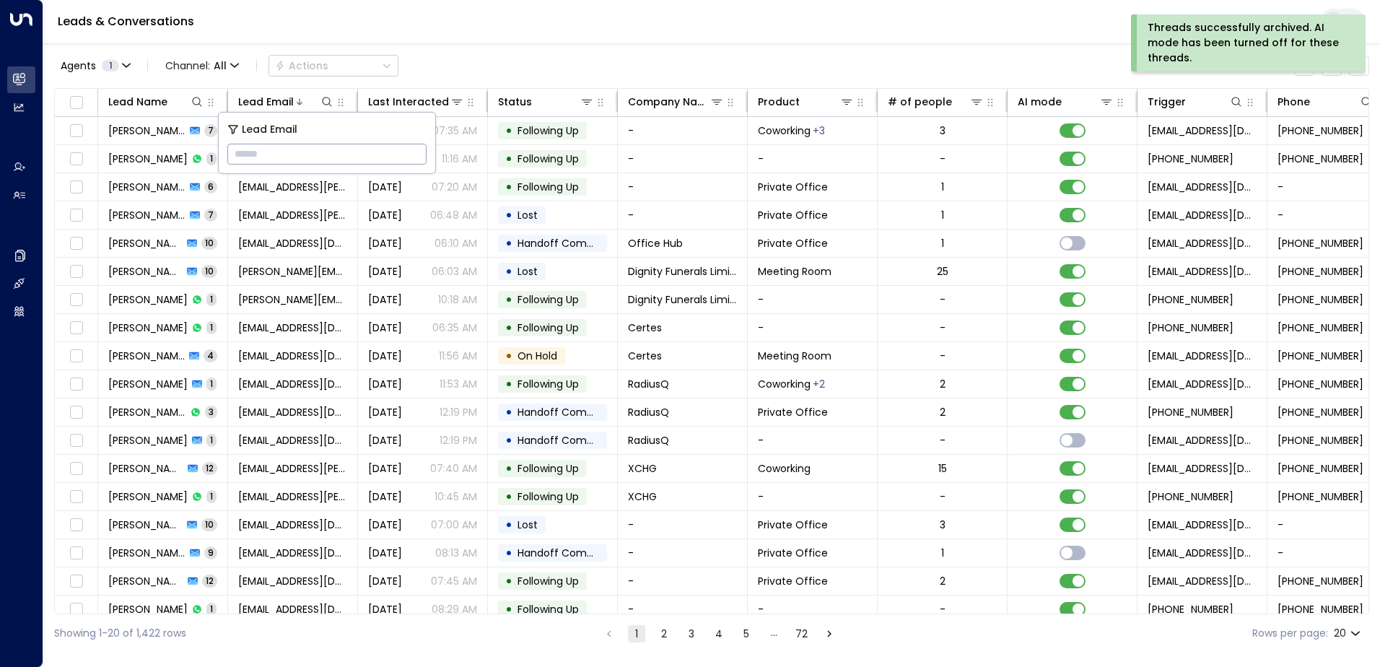
type input "**********"
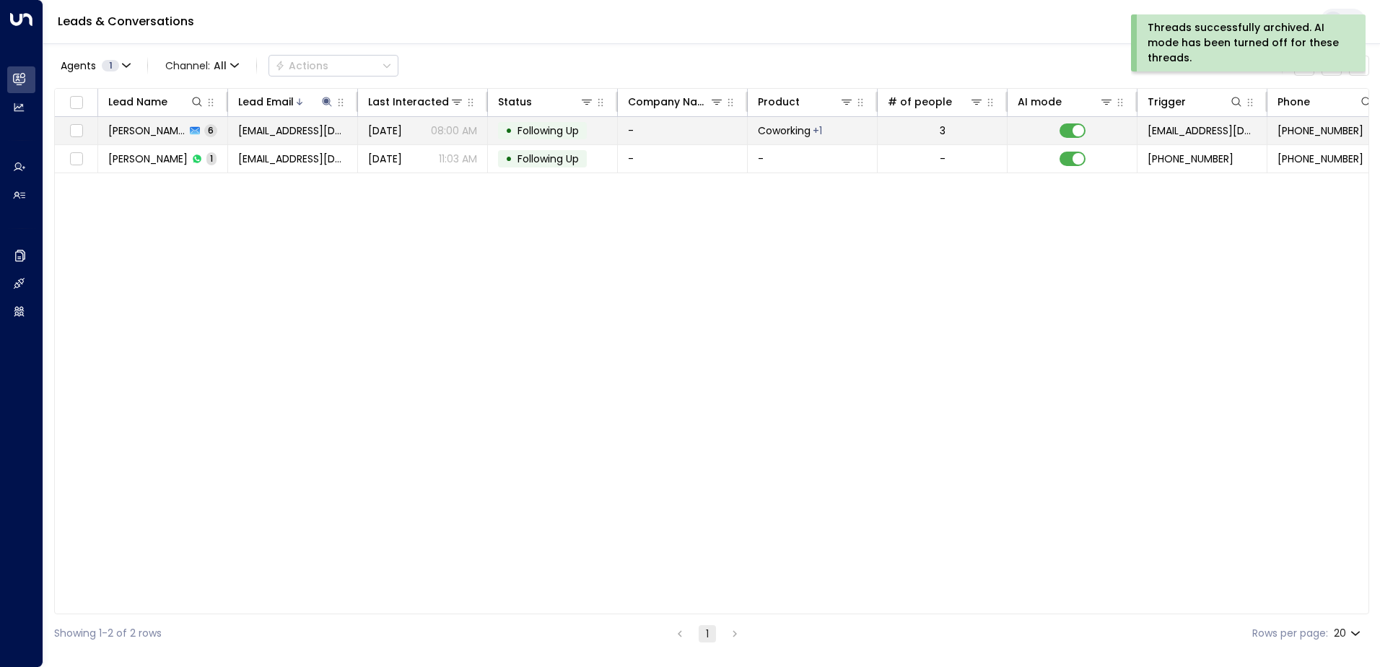
click at [556, 129] on span "Following Up" at bounding box center [547, 130] width 61 height 14
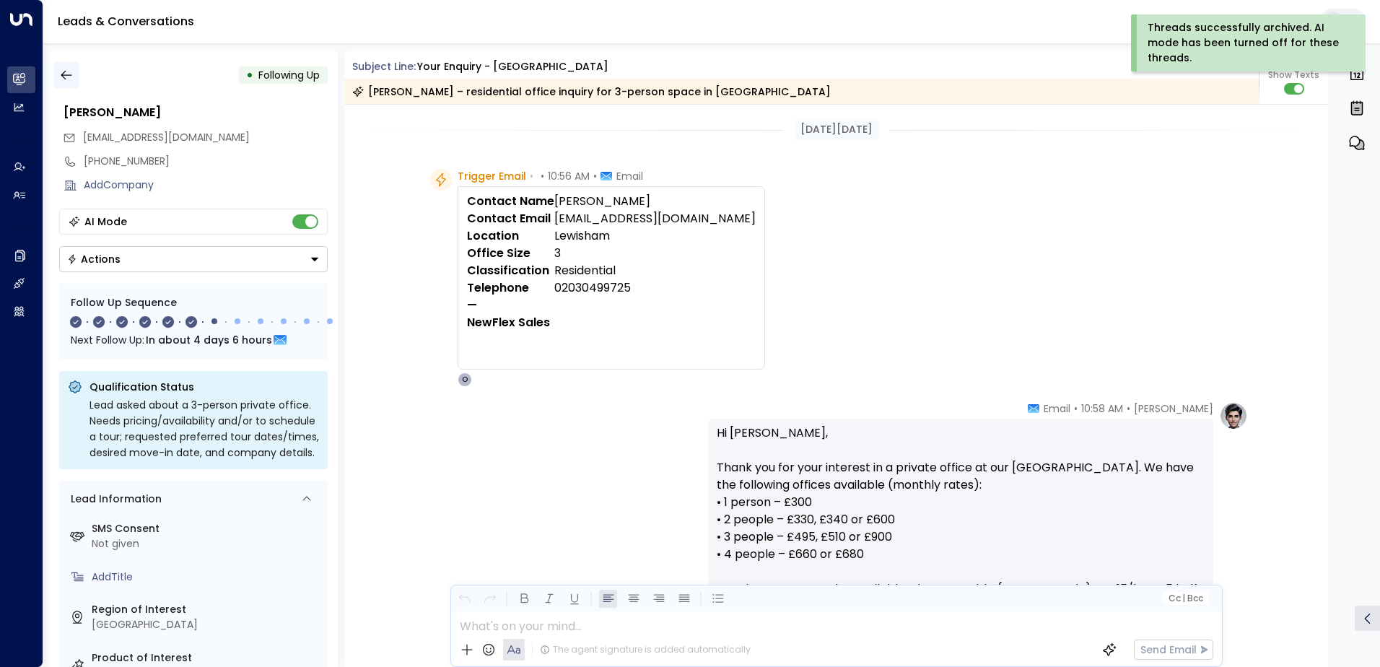
click at [73, 69] on icon "button" at bounding box center [66, 75] width 14 height 14
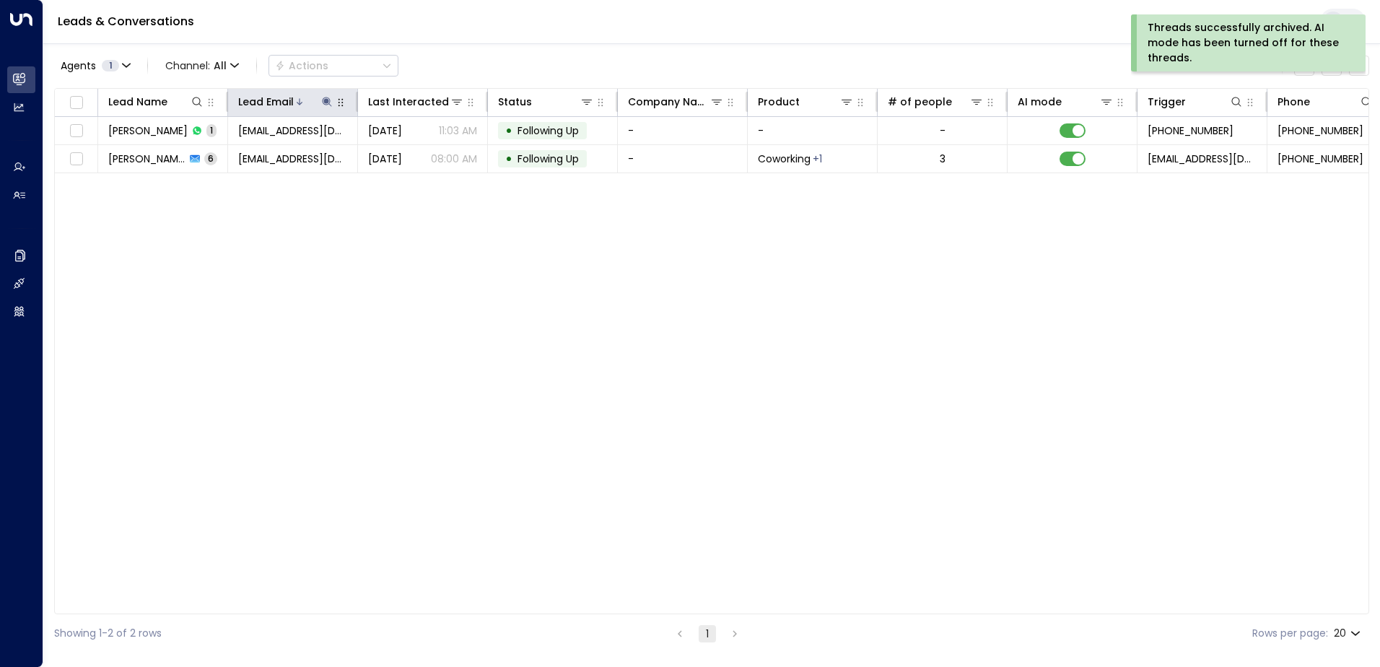
click at [326, 104] on icon at bounding box center [327, 102] width 12 height 12
click at [419, 152] on icon "button" at bounding box center [417, 155] width 12 height 12
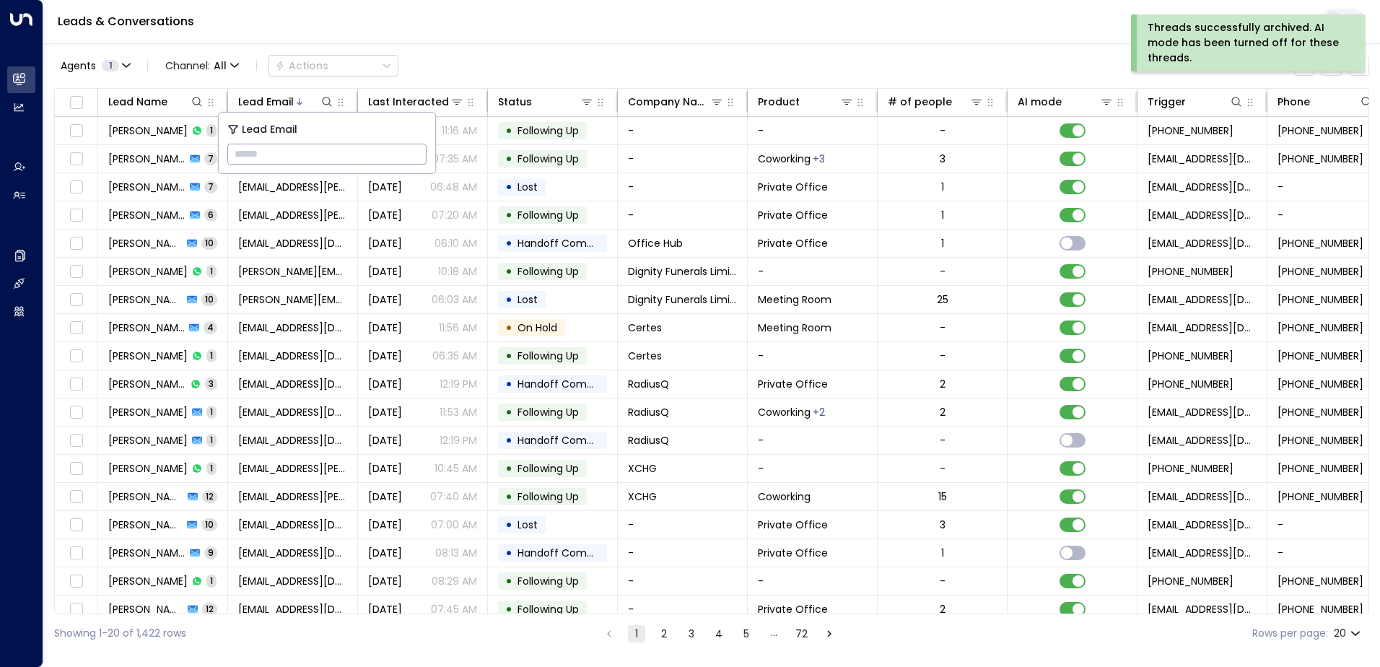
type input "**********"
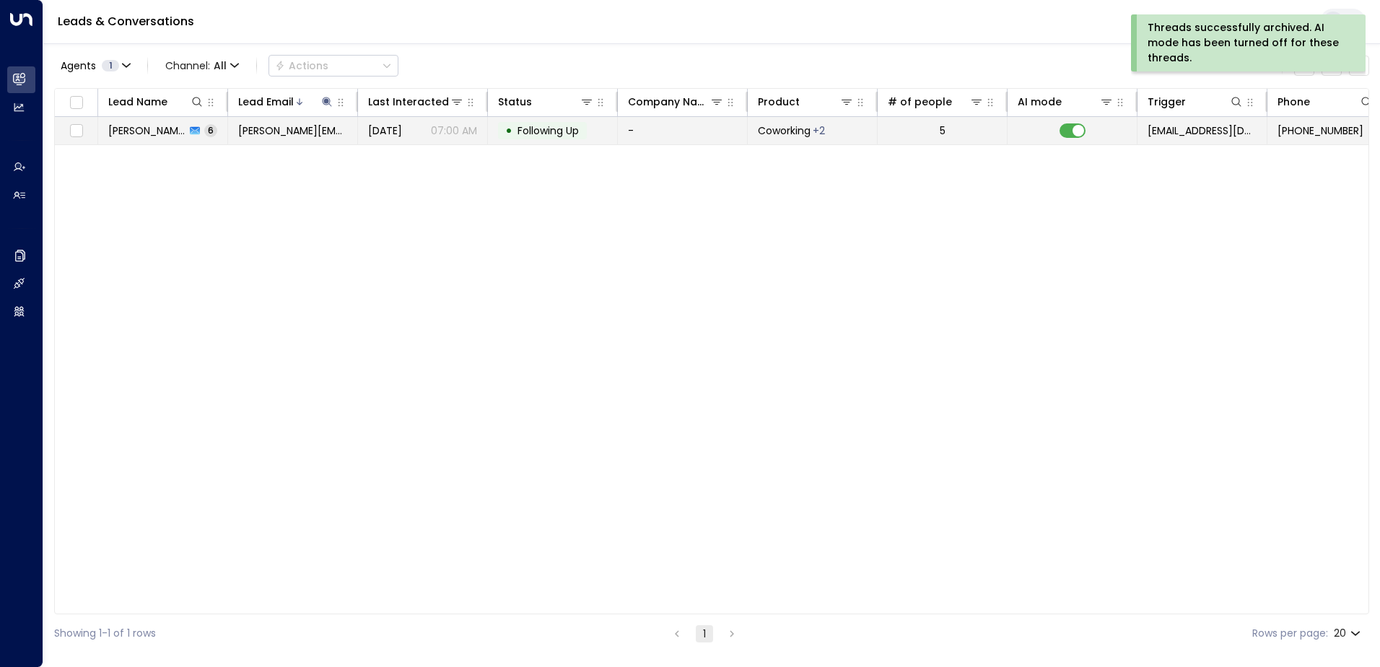
click at [537, 133] on span "Following Up" at bounding box center [547, 130] width 61 height 14
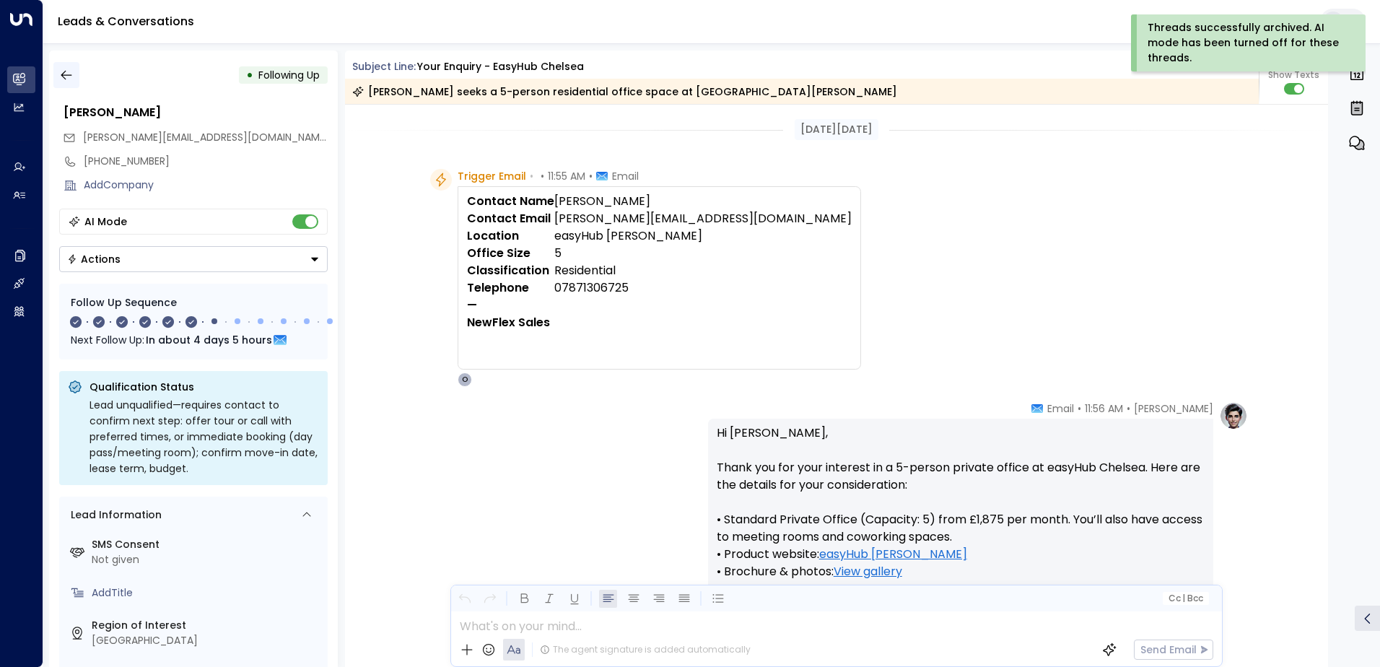
click at [67, 71] on icon "button" at bounding box center [66, 75] width 14 height 14
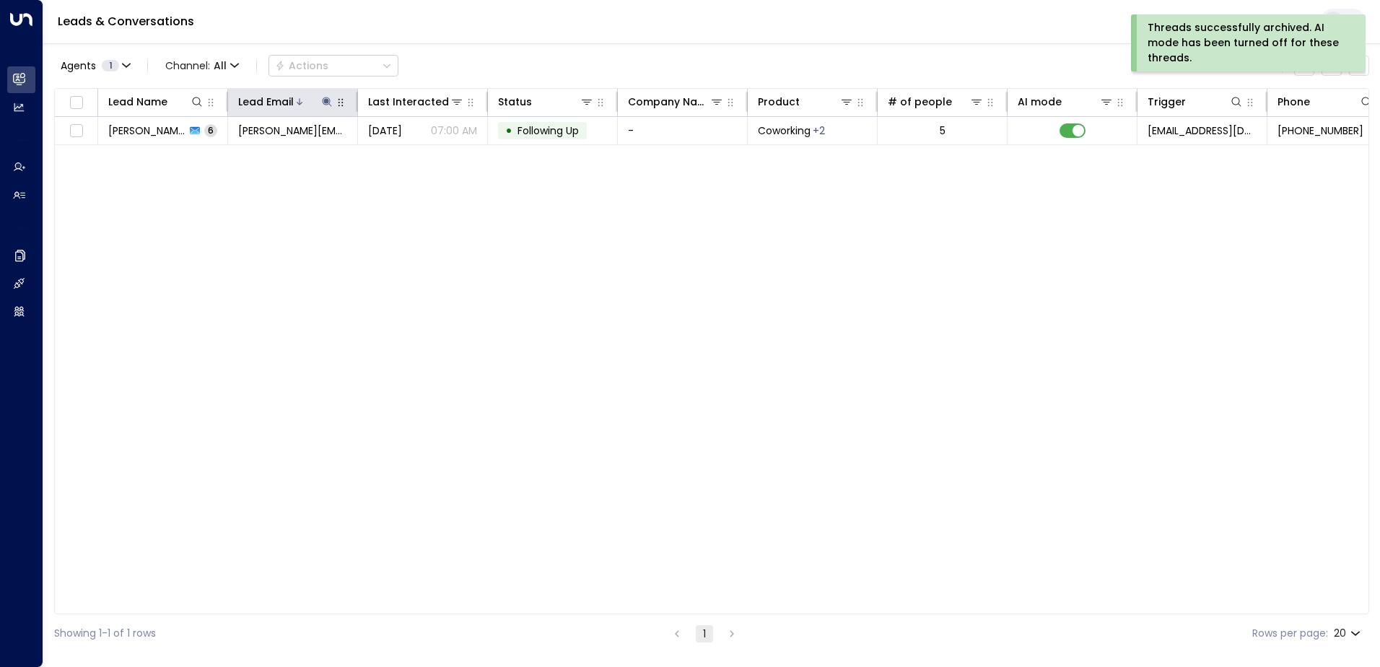
click at [323, 100] on icon at bounding box center [327, 102] width 12 height 12
click at [414, 152] on icon "button" at bounding box center [417, 153] width 9 height 9
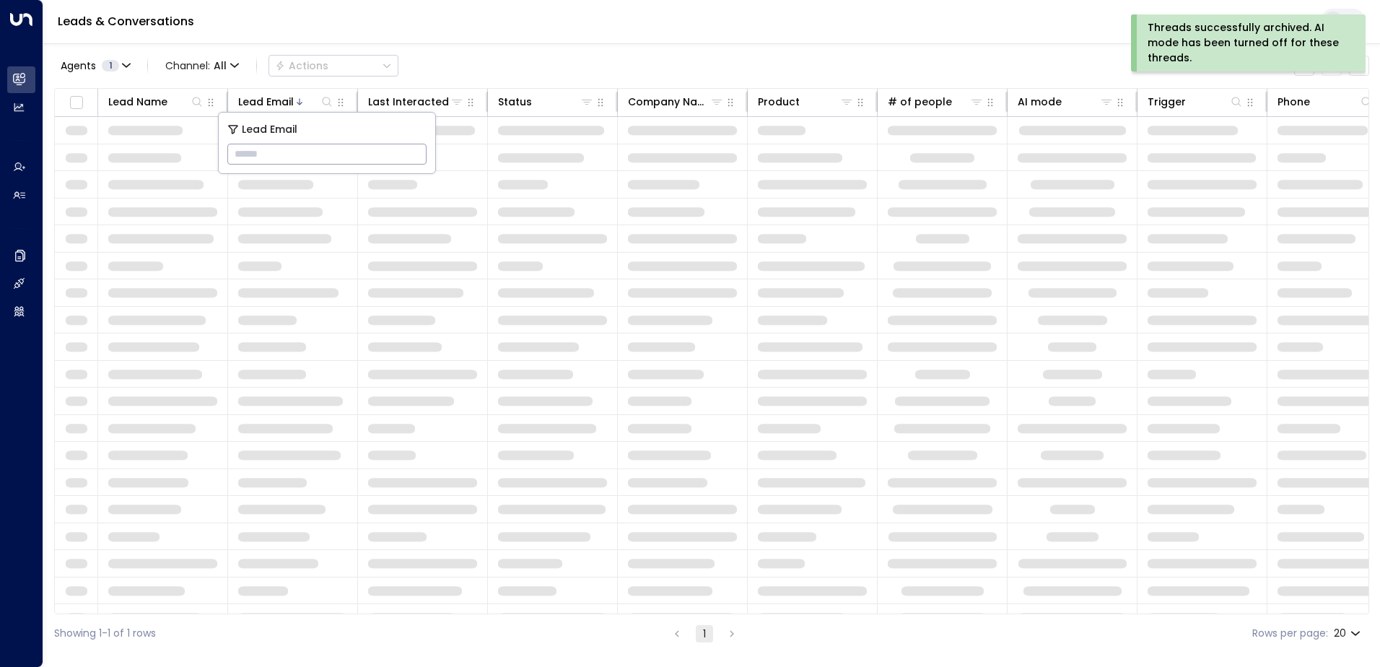
type input "**********"
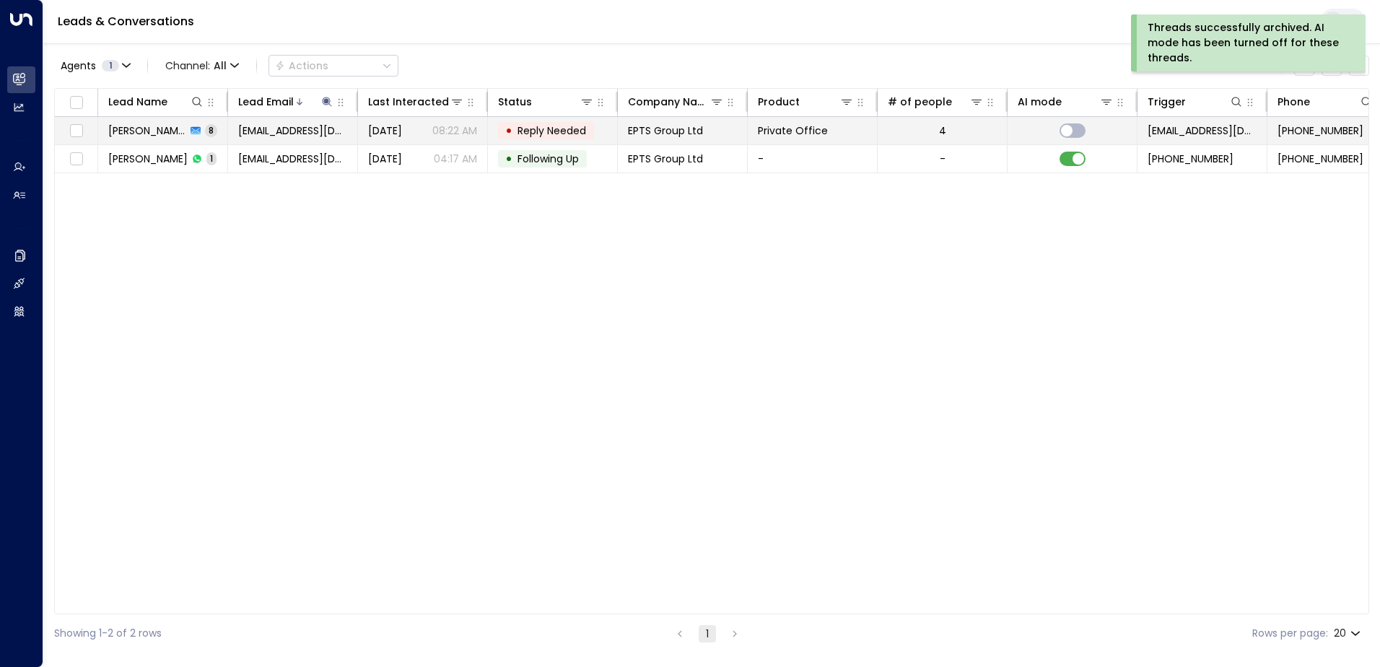
click at [556, 133] on span "Reply Needed" at bounding box center [551, 130] width 69 height 14
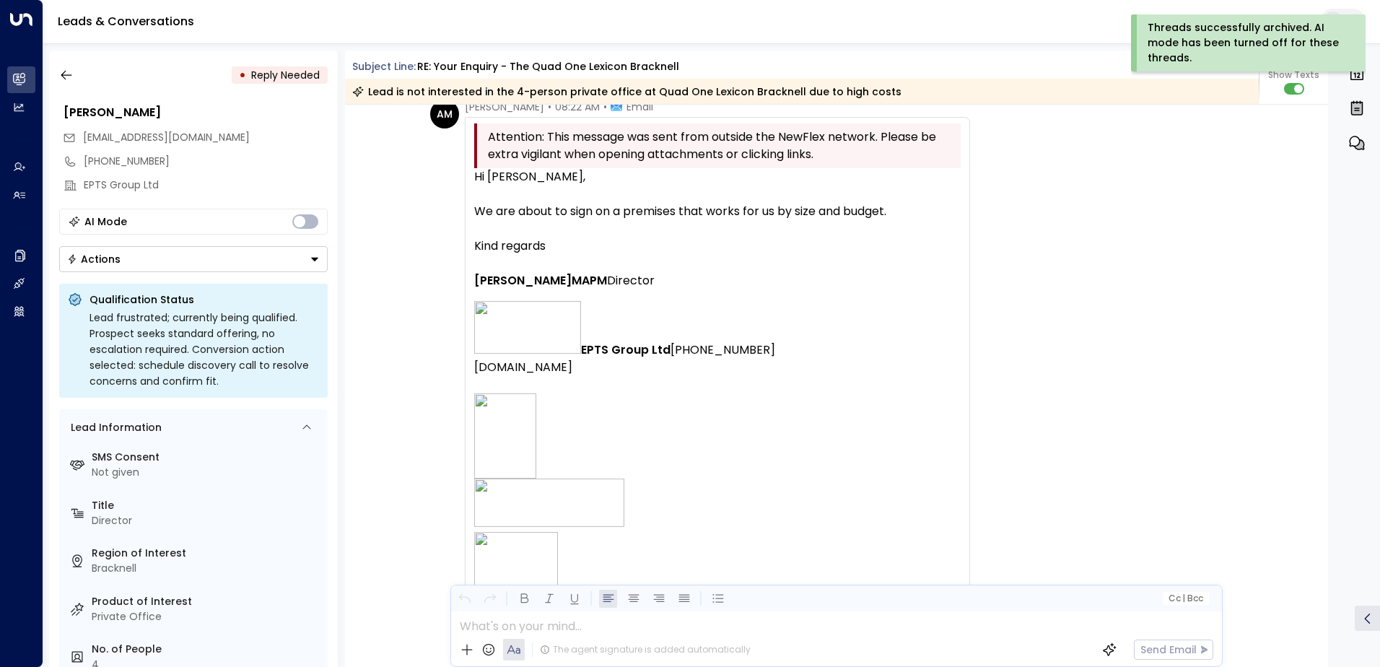
scroll to position [4238, 0]
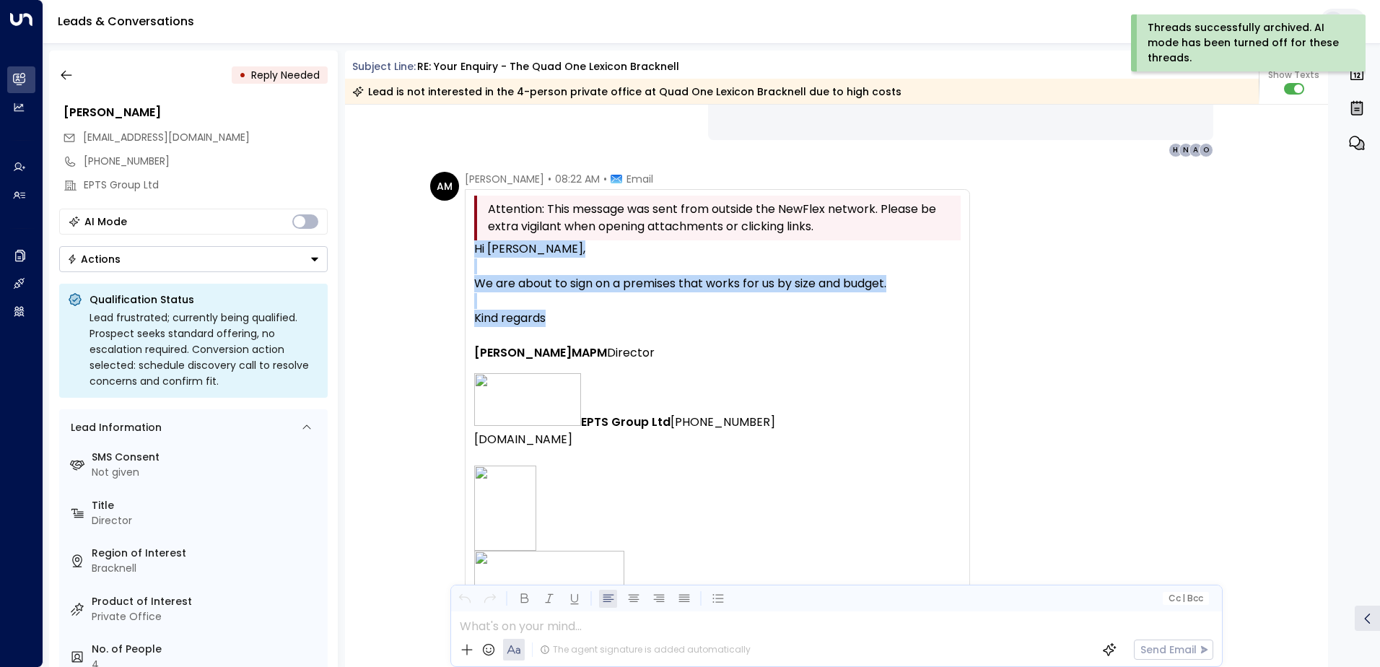
drag, startPoint x: 478, startPoint y: 248, endPoint x: 711, endPoint y: 334, distance: 248.0
click at [711, 334] on div "Hi [PERSON_NAME], We are about to sign on a premises that works for us by size …" at bounding box center [717, 516] width 486 height 552
drag, startPoint x: 711, startPoint y: 334, endPoint x: 614, endPoint y: 275, distance: 113.4
click at [61, 77] on icon "button" at bounding box center [66, 75] width 14 height 14
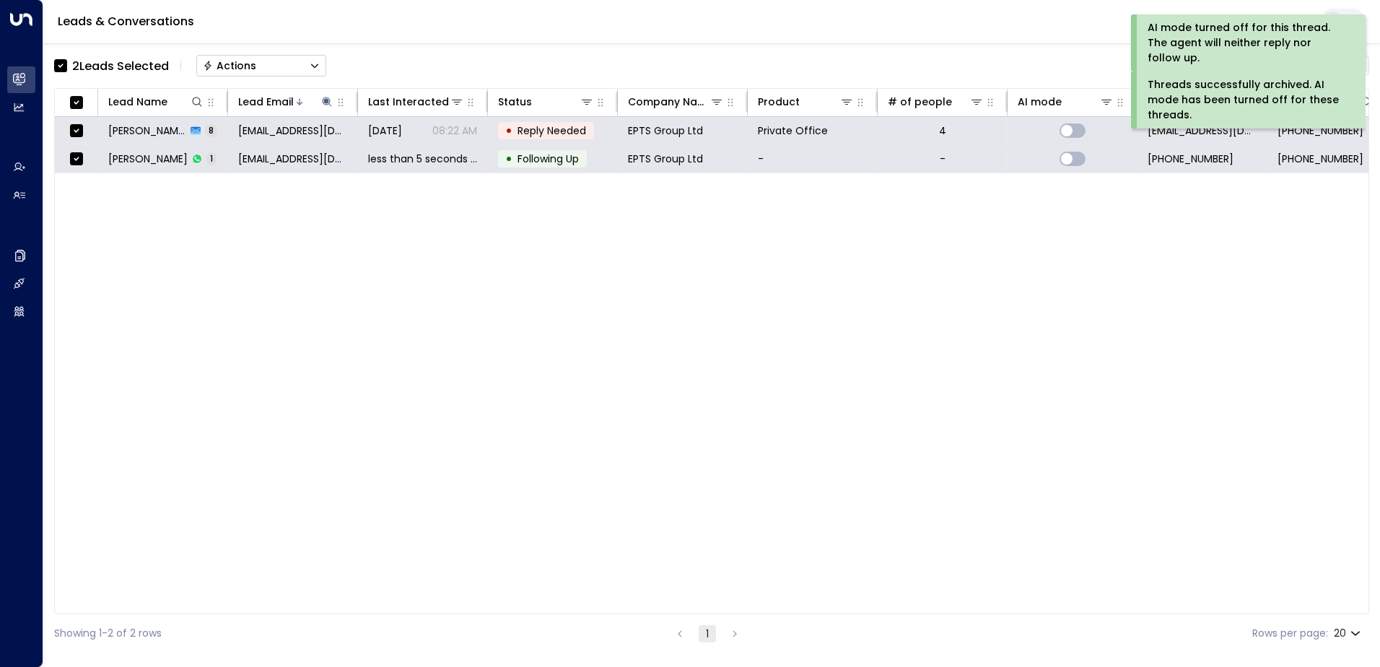
click at [236, 61] on div "Actions" at bounding box center [229, 65] width 53 height 13
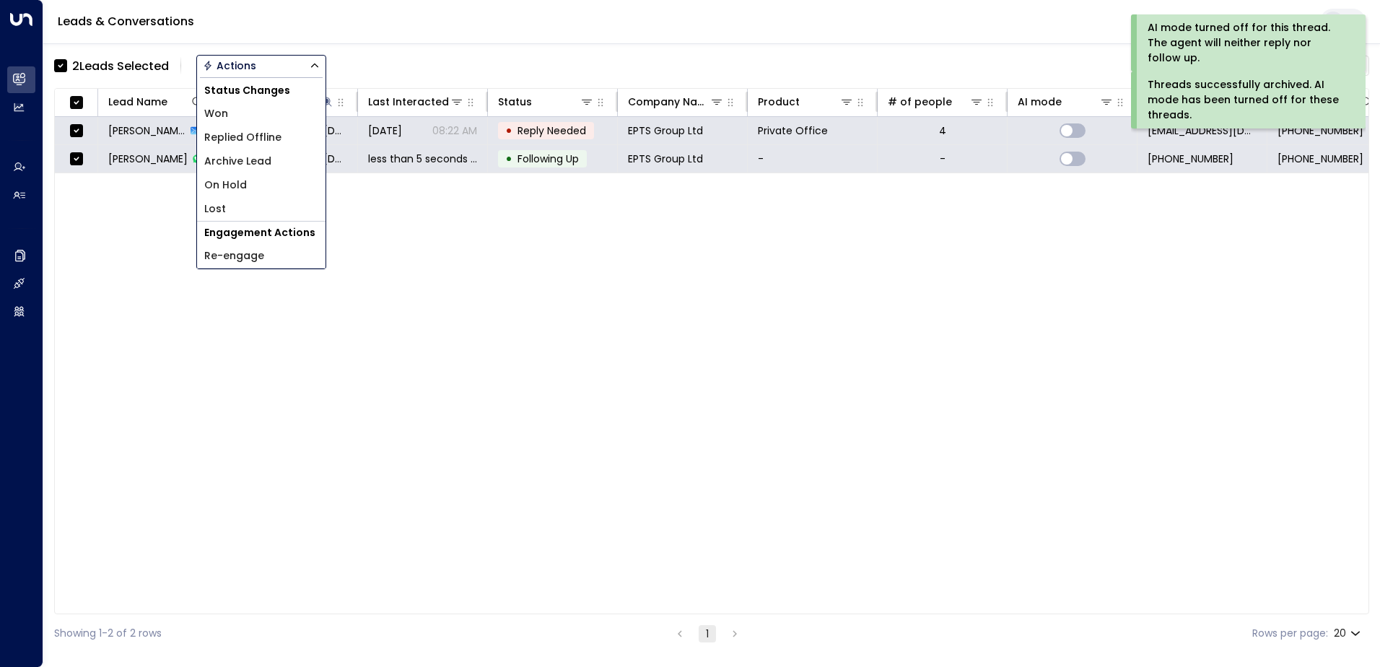
click at [249, 163] on span "Archive Lead" at bounding box center [237, 161] width 67 height 15
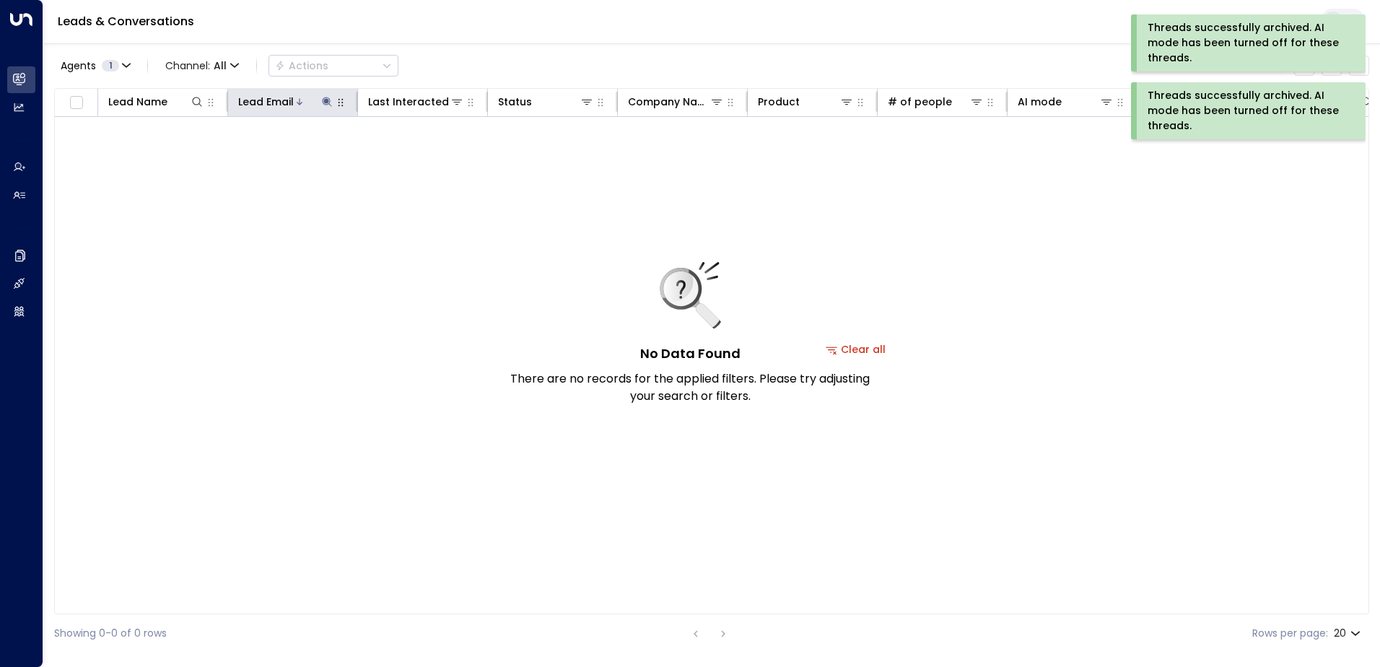
click at [325, 101] on icon at bounding box center [326, 101] width 9 height 9
click at [421, 150] on icon "button" at bounding box center [417, 155] width 12 height 12
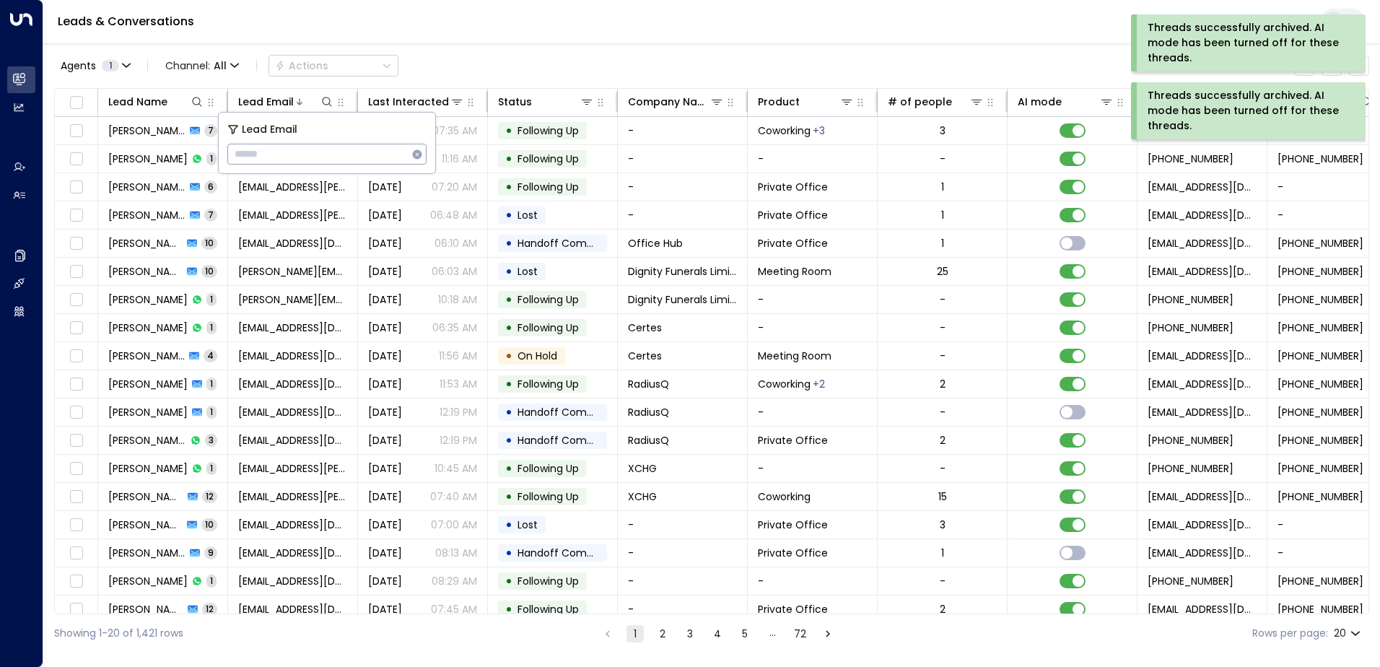
type input "**********"
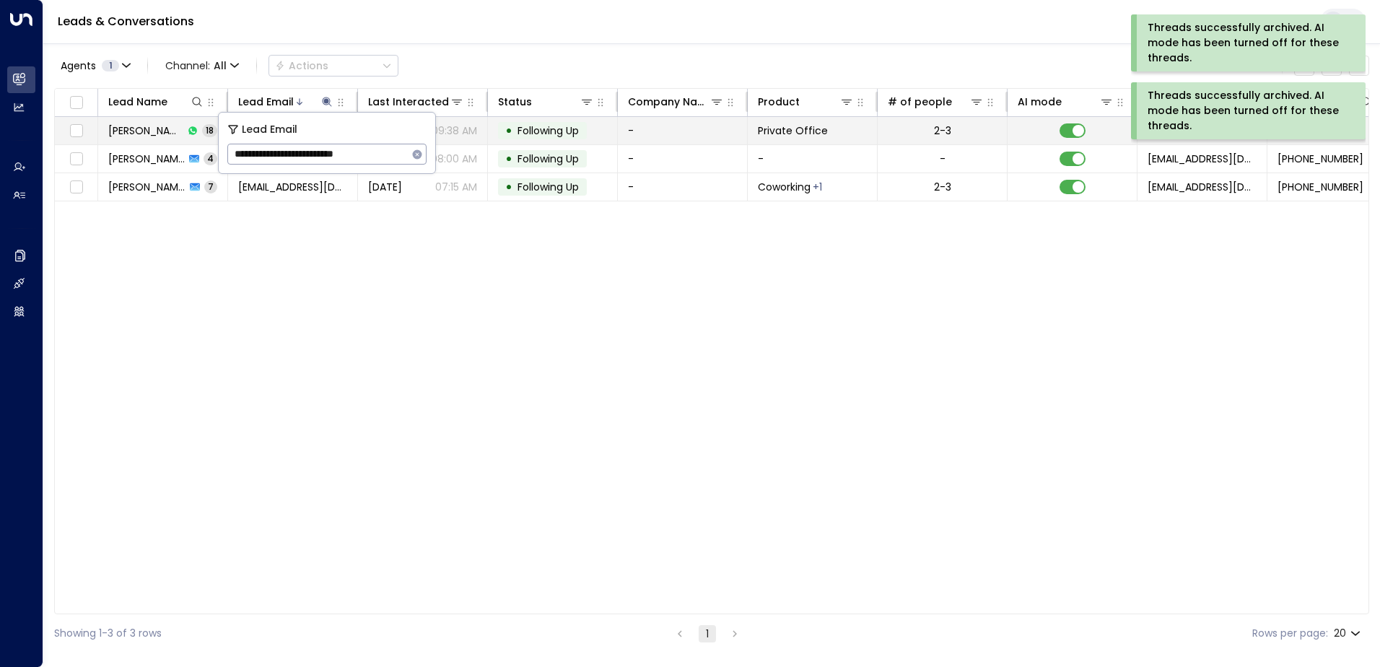
click at [546, 127] on span "Following Up" at bounding box center [547, 130] width 61 height 14
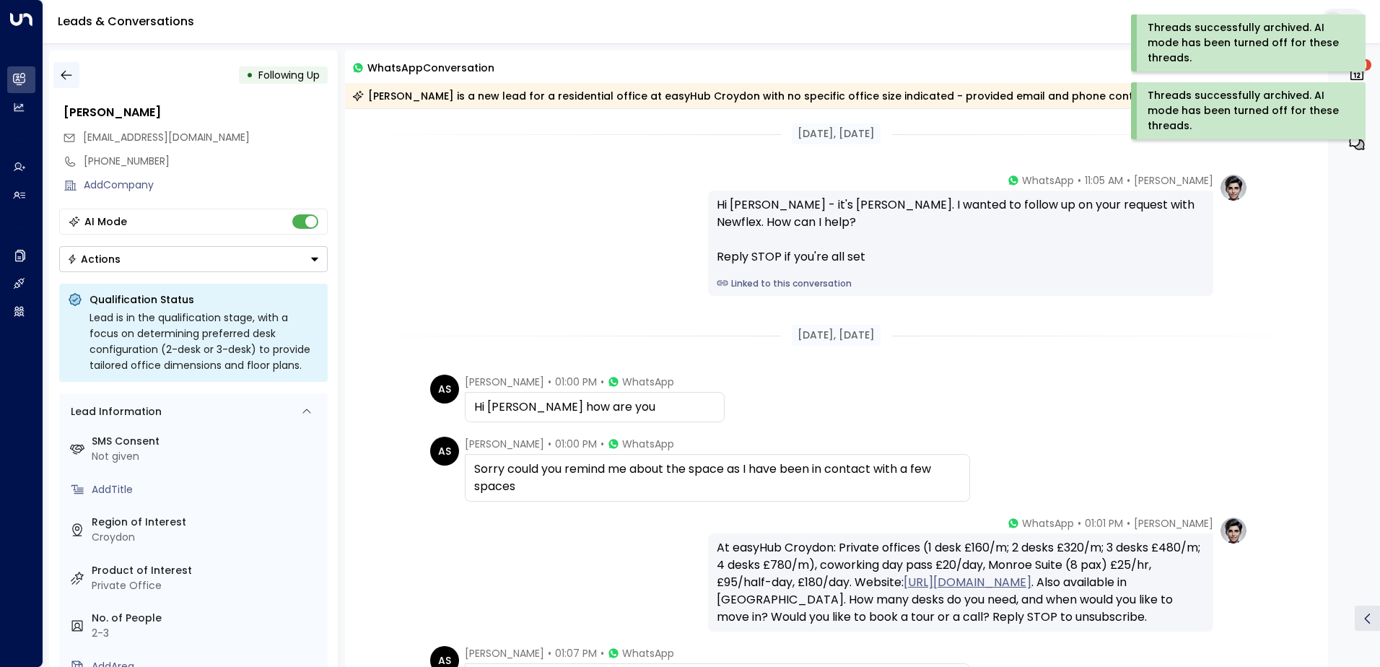
click at [67, 79] on icon "button" at bounding box center [66, 75] width 14 height 14
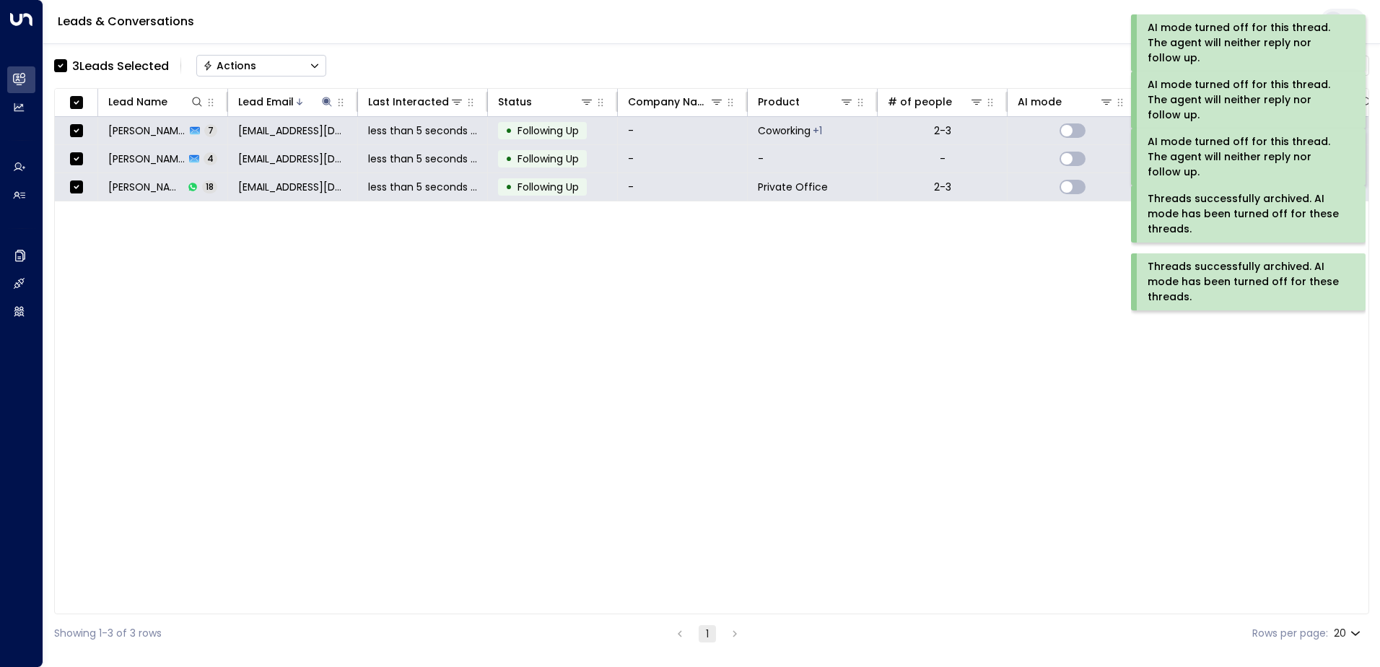
click at [235, 67] on div "Actions" at bounding box center [229, 65] width 53 height 13
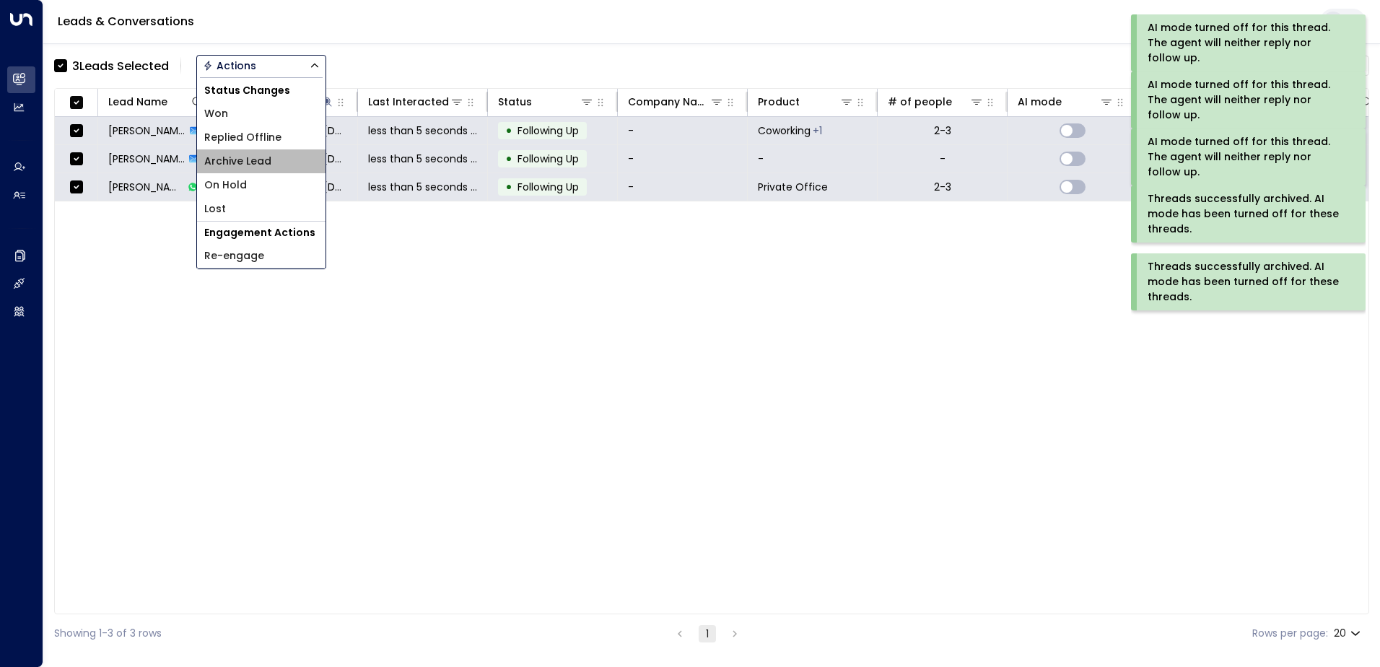
click at [234, 161] on span "Archive Lead" at bounding box center [237, 161] width 67 height 15
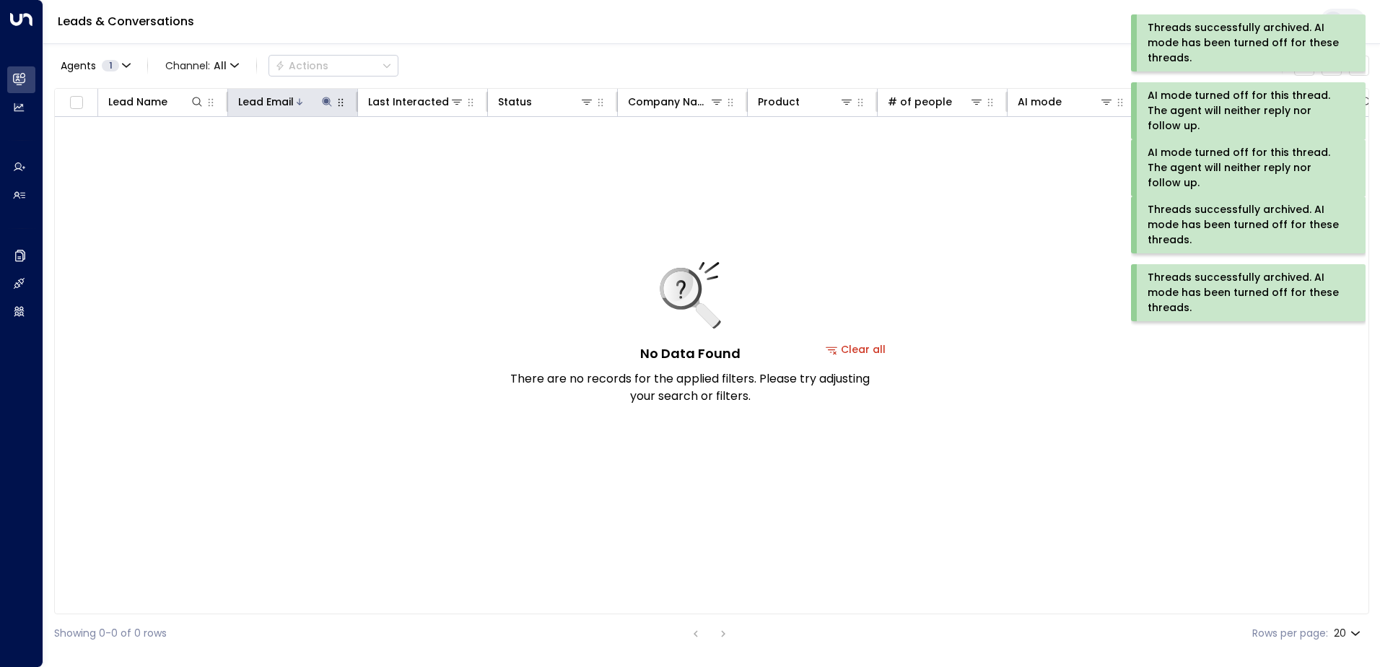
click at [325, 104] on icon at bounding box center [327, 102] width 12 height 12
click at [416, 151] on icon "button" at bounding box center [417, 153] width 9 height 9
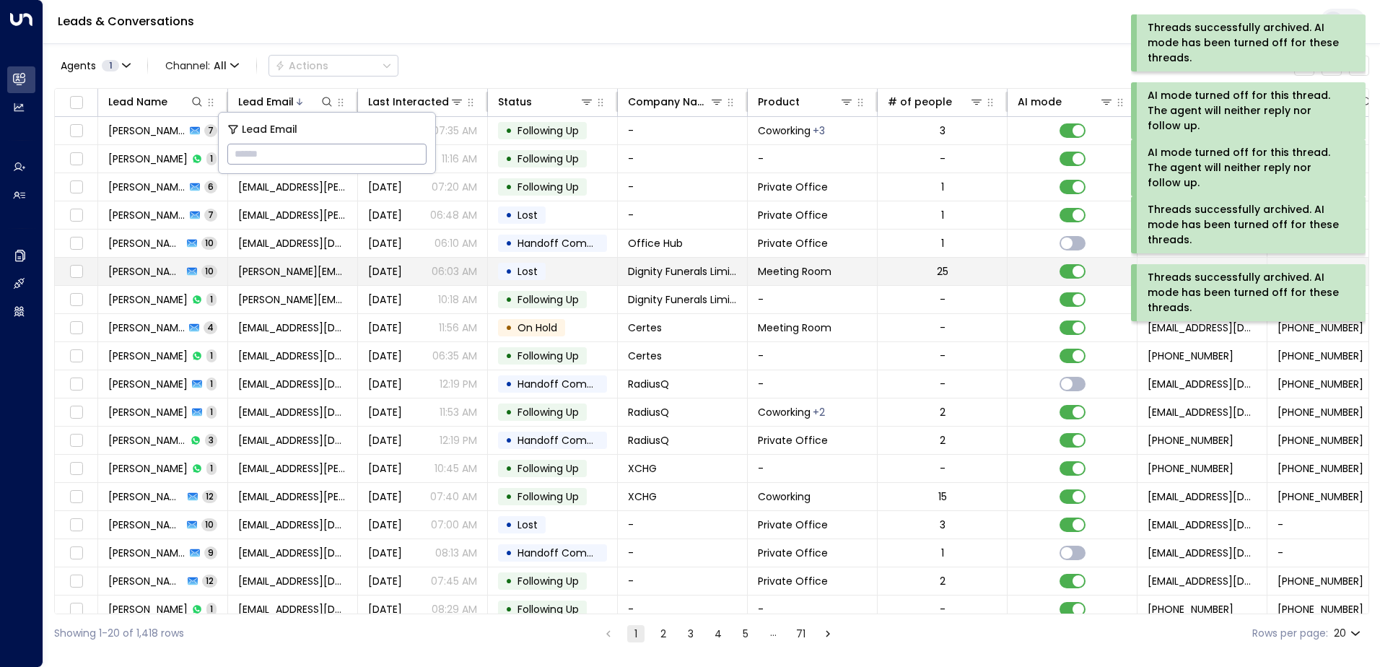
type input "**********"
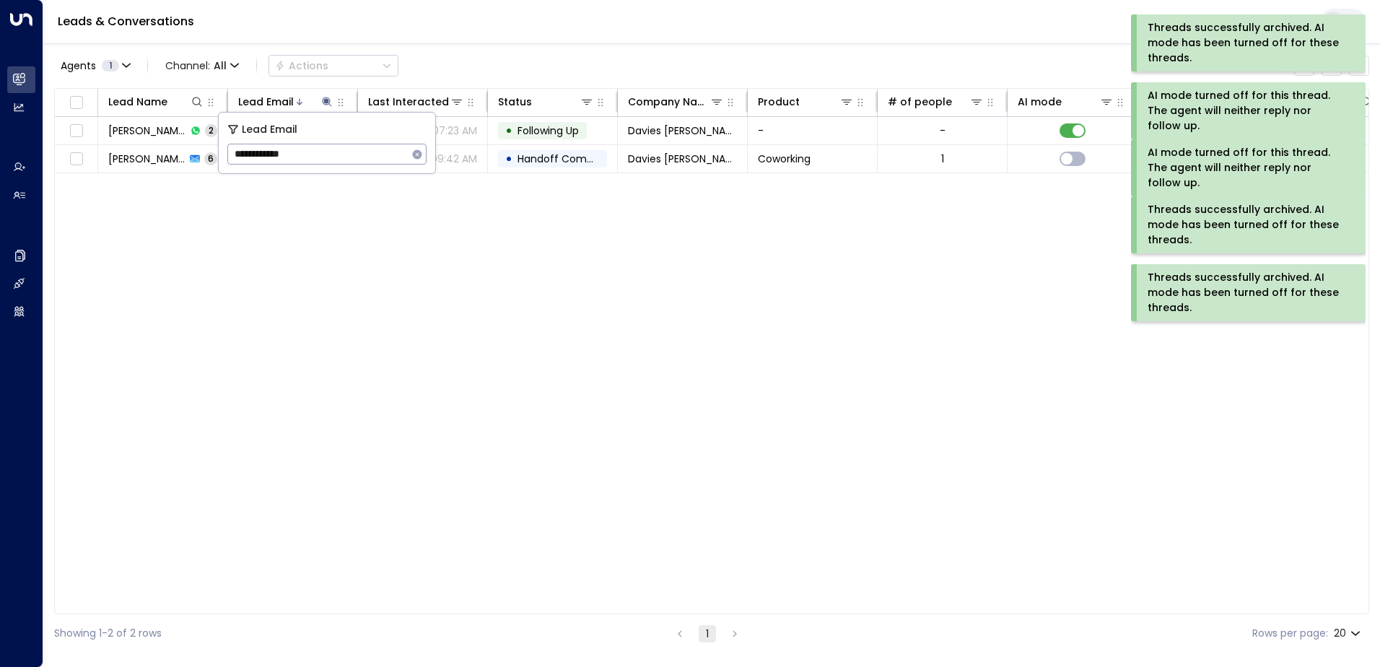
click at [1220, 289] on div "Threads successfully archived. AI mode has been turned off for these threads." at bounding box center [1246, 292] width 198 height 45
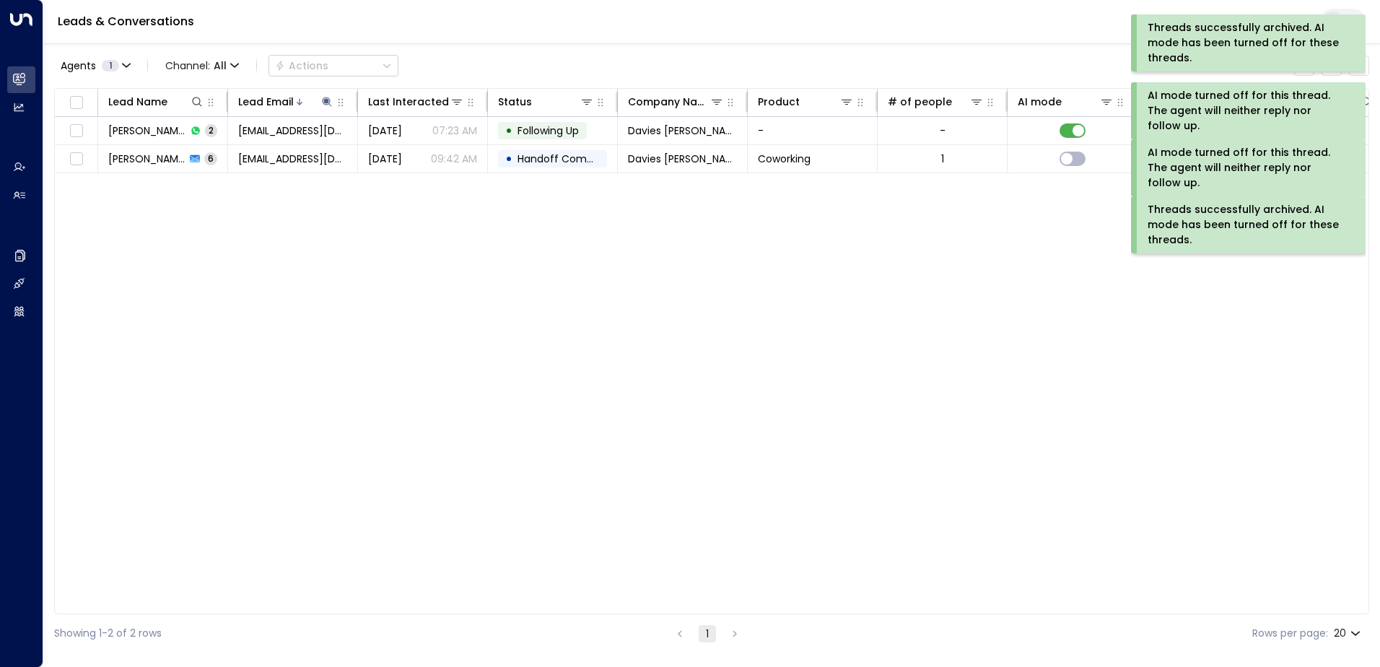
click at [1220, 217] on div "Threads successfully archived. AI mode has been turned off for these threads." at bounding box center [1246, 224] width 198 height 45
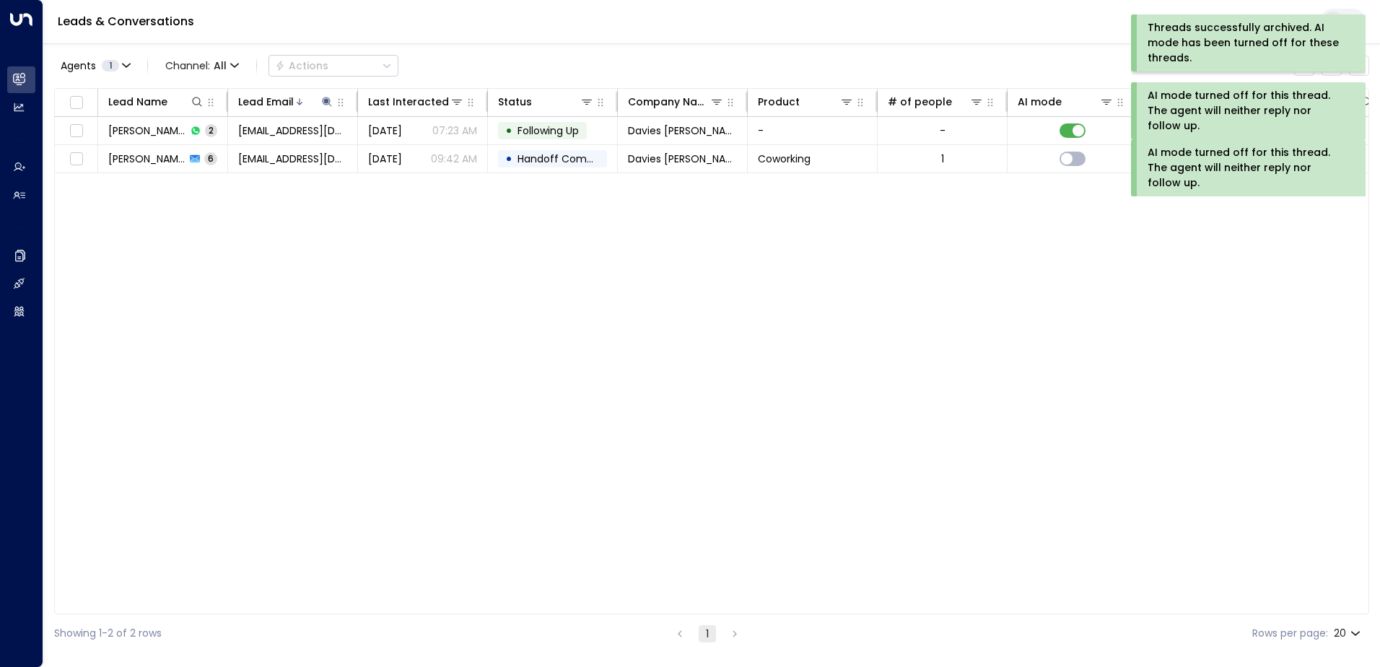
click at [1220, 158] on div "AI mode turned off for this thread. The agent will neither reply nor follow up." at bounding box center [1246, 167] width 198 height 45
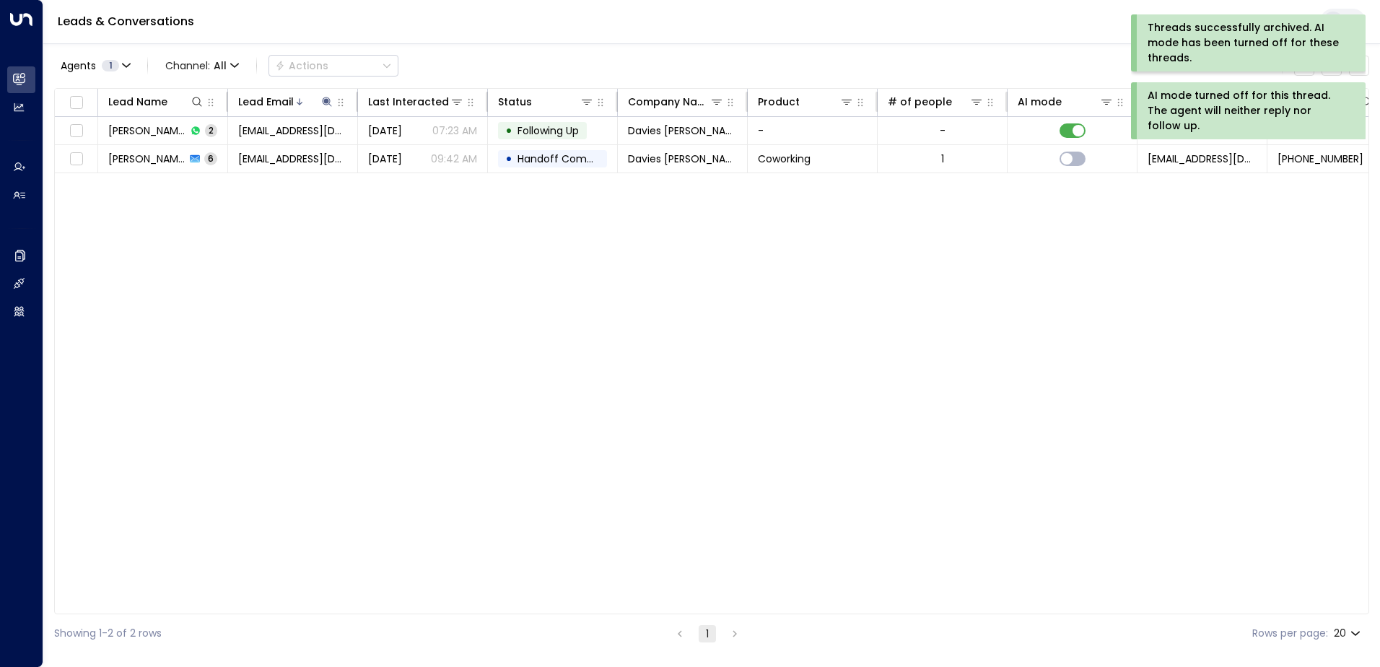
click at [1225, 107] on div "AI mode turned off for this thread. The agent will neither reply nor follow up." at bounding box center [1246, 110] width 198 height 45
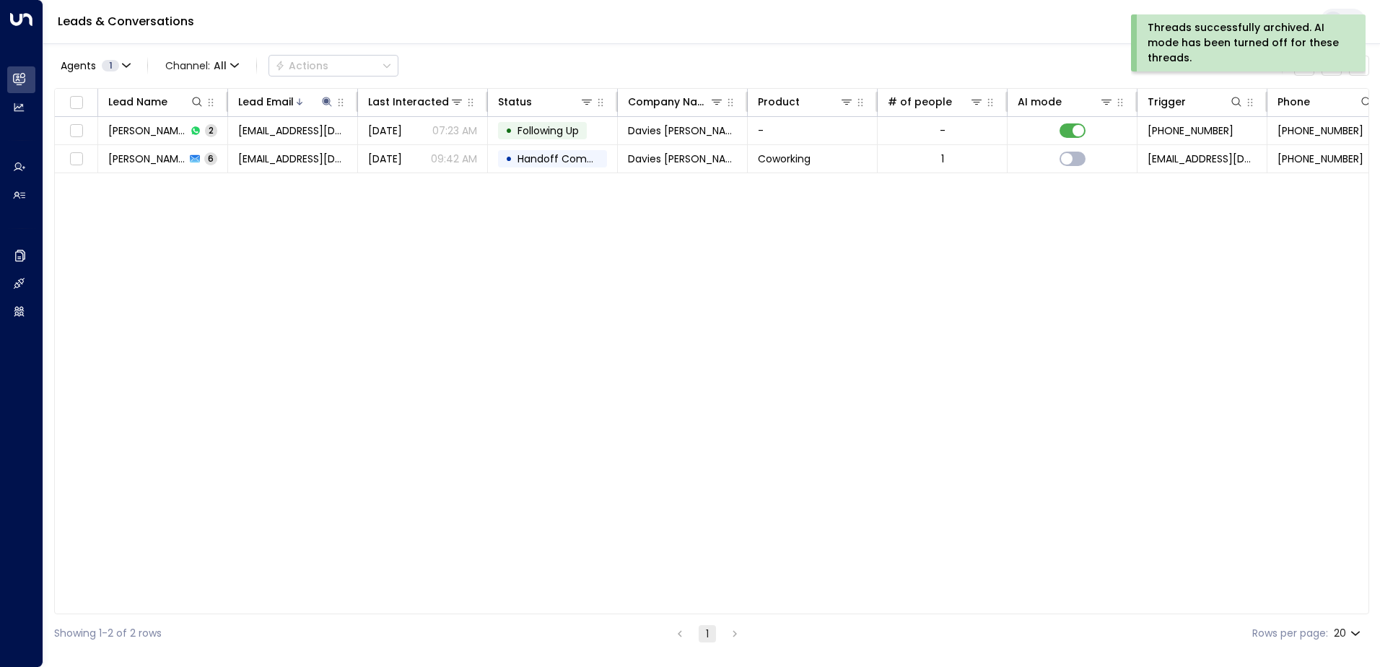
click at [1217, 49] on div "Threads successfully archived. AI mode has been turned off for these threads." at bounding box center [1246, 42] width 198 height 45
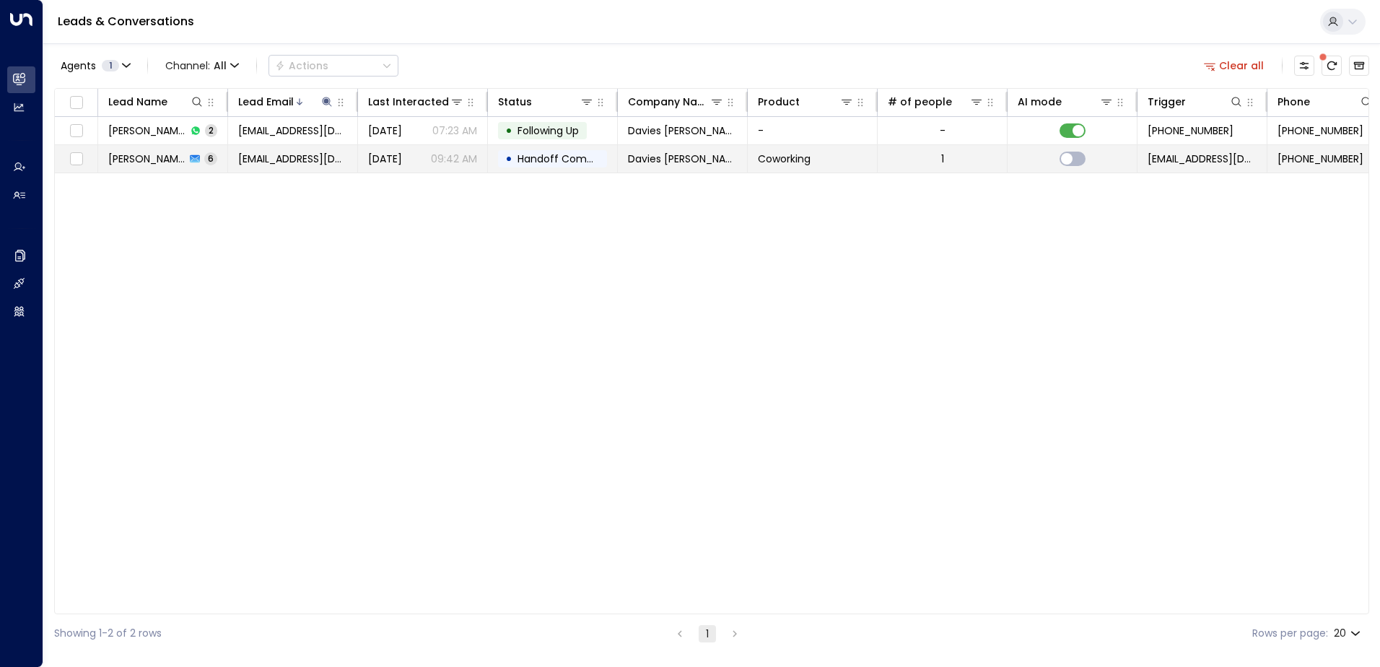
click at [394, 155] on span "[DATE]" at bounding box center [385, 159] width 34 height 14
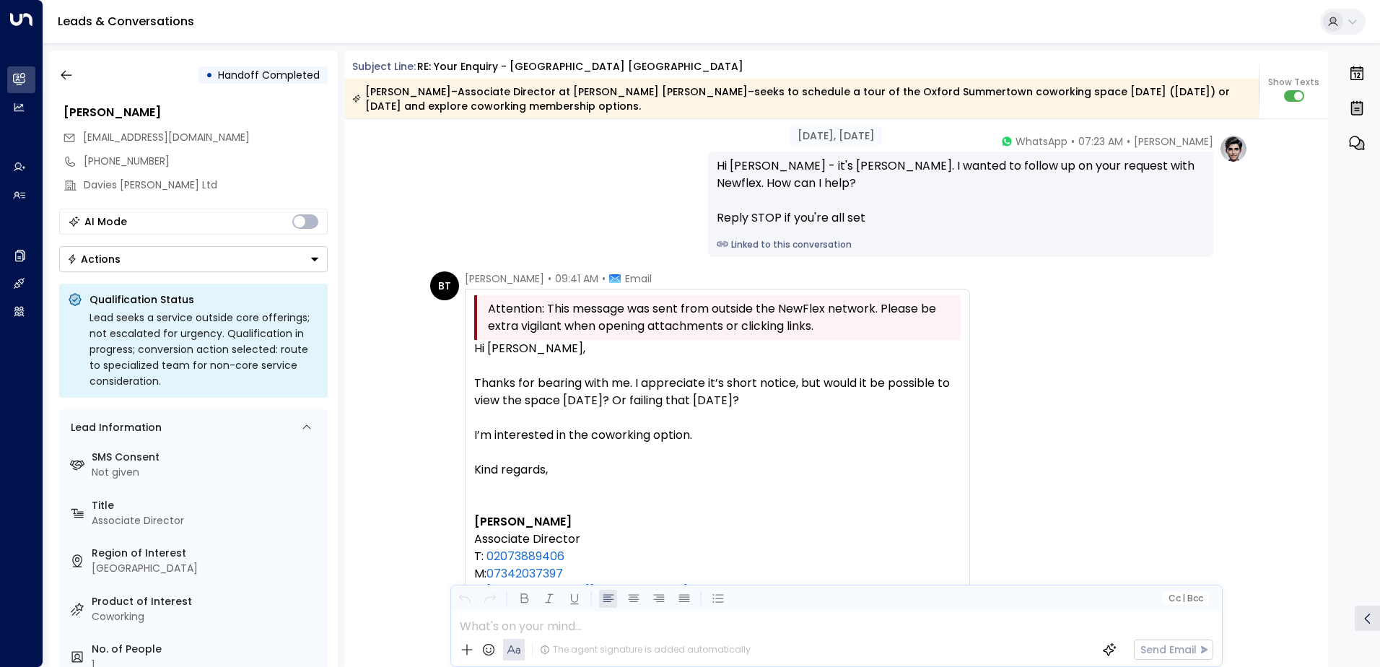
scroll to position [2353, 0]
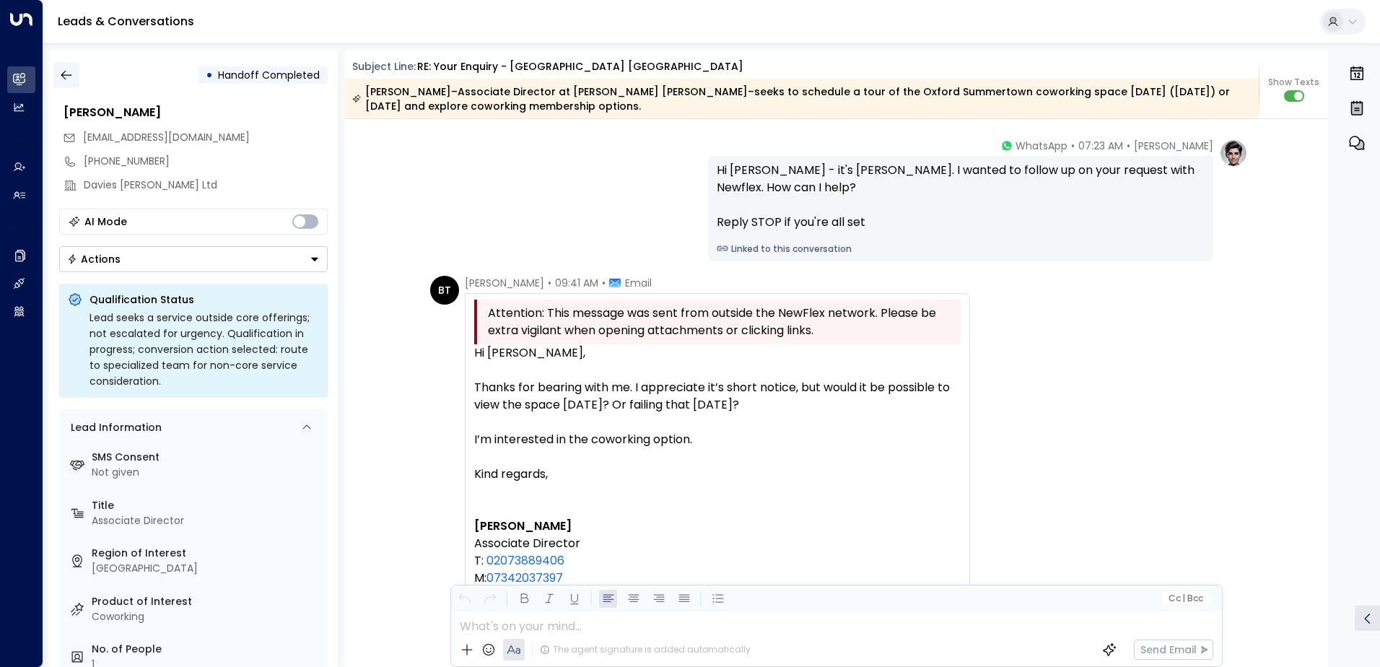
click at [69, 76] on icon "button" at bounding box center [66, 75] width 14 height 14
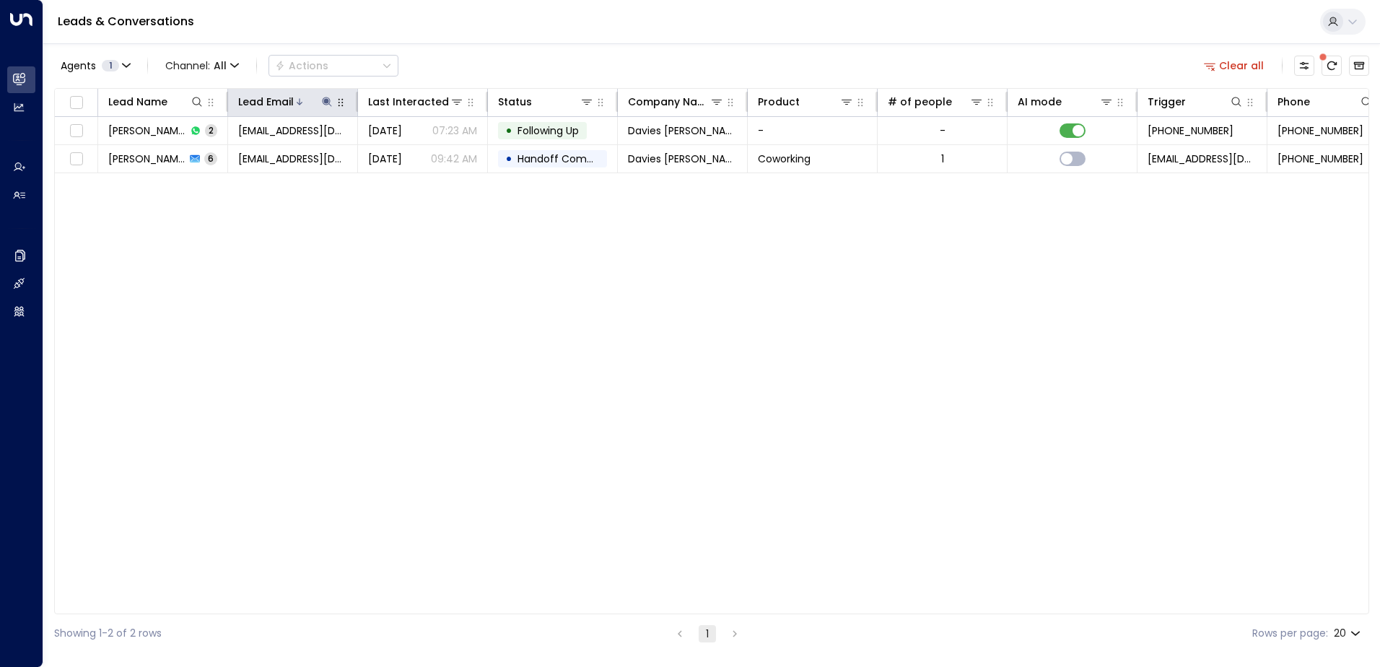
click at [325, 102] on icon at bounding box center [326, 101] width 9 height 9
click at [421, 151] on icon "button" at bounding box center [417, 155] width 12 height 12
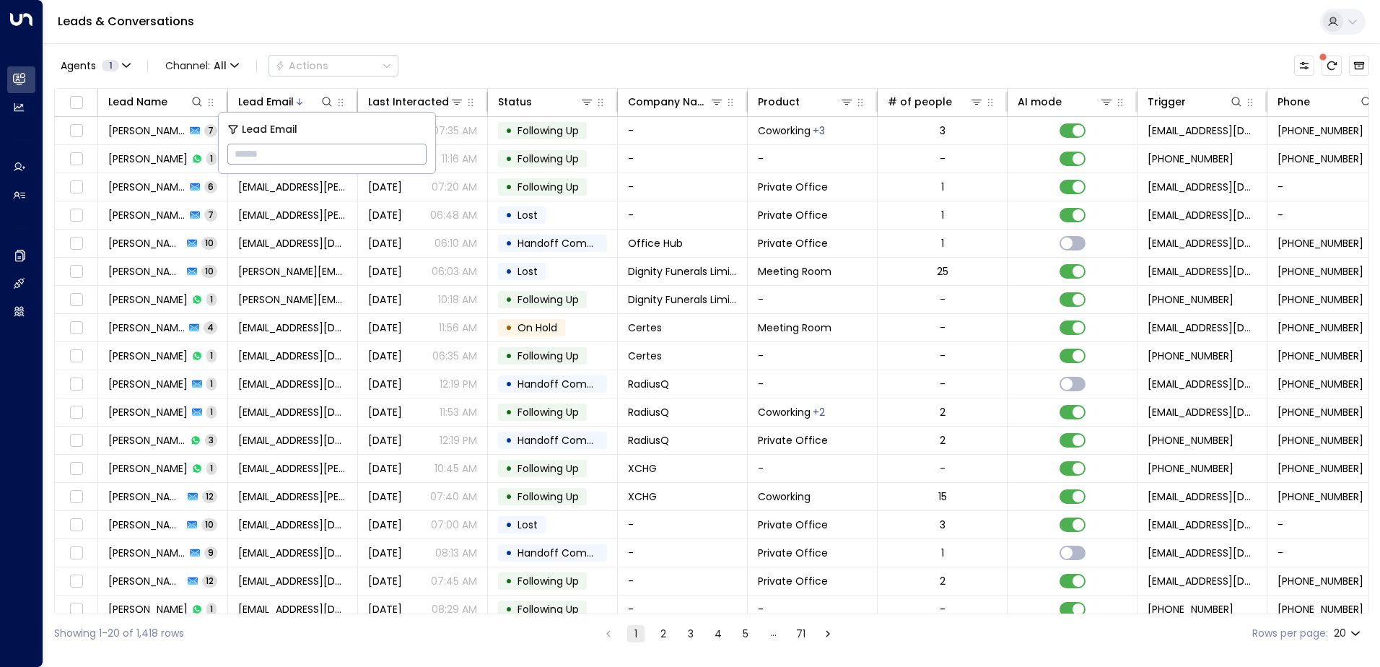
type input "**********"
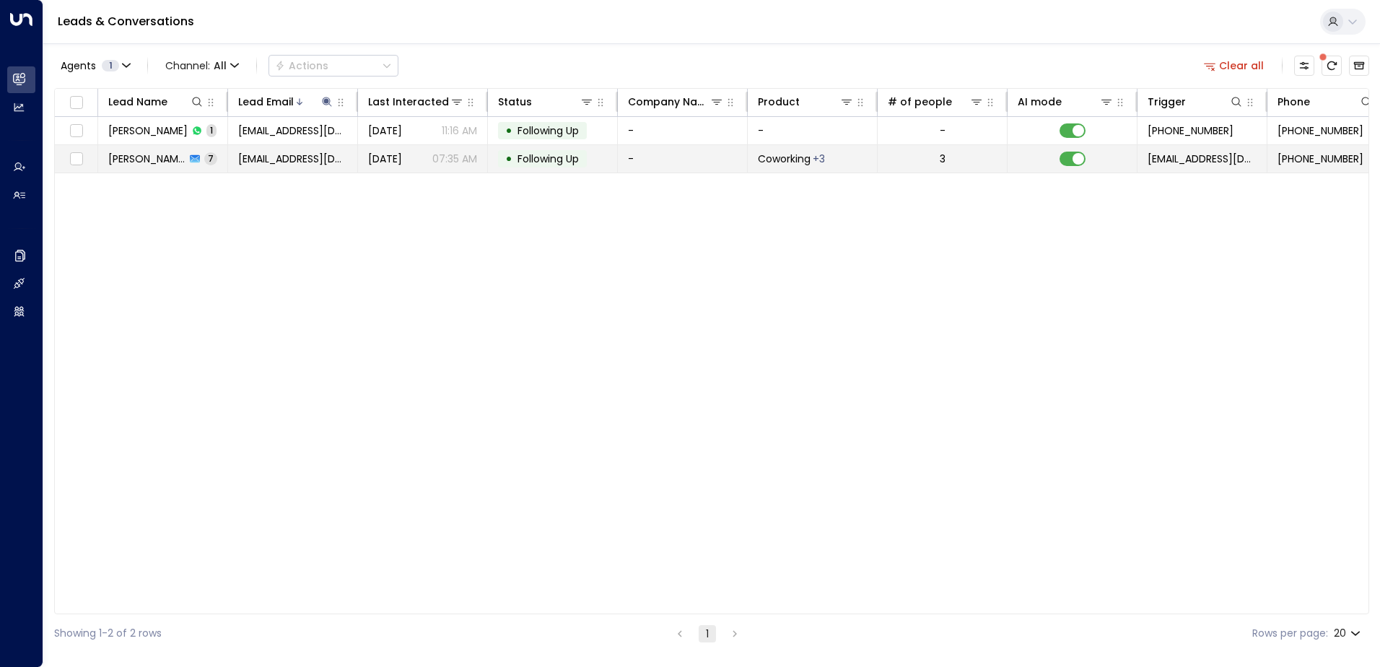
click at [530, 167] on div "• Following Up" at bounding box center [542, 158] width 89 height 17
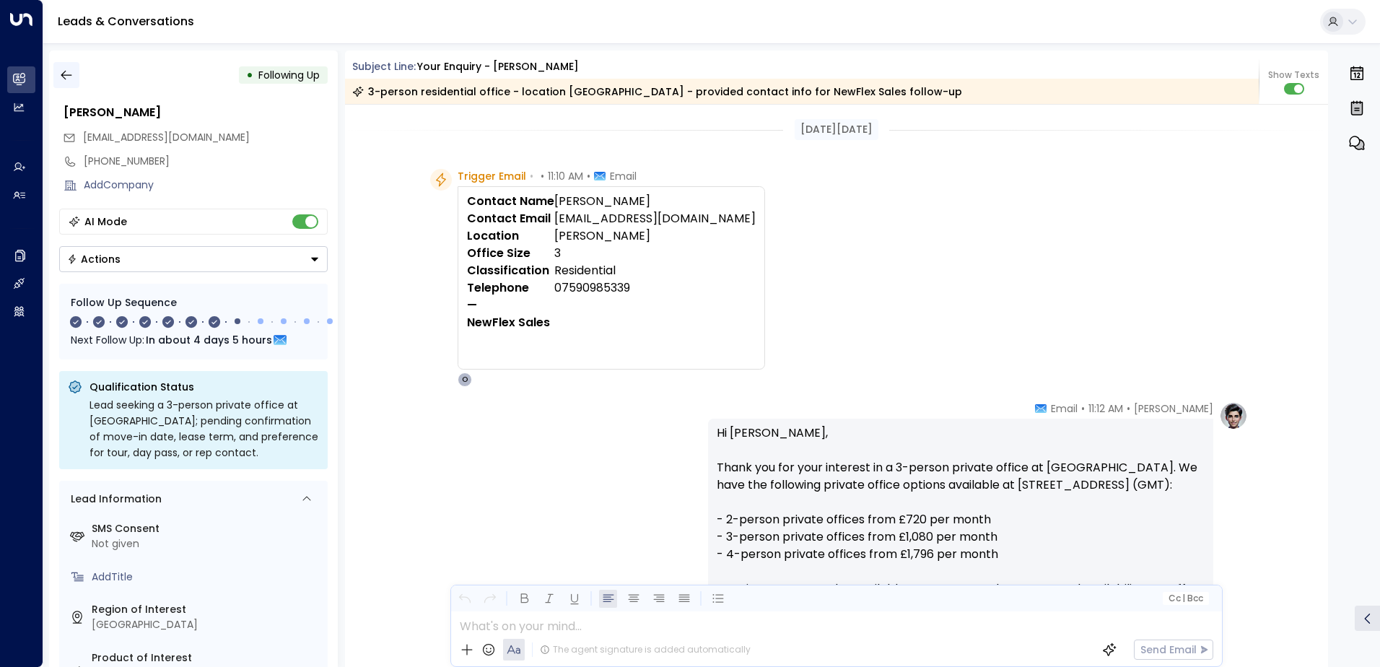
click at [74, 76] on button "button" at bounding box center [66, 75] width 26 height 26
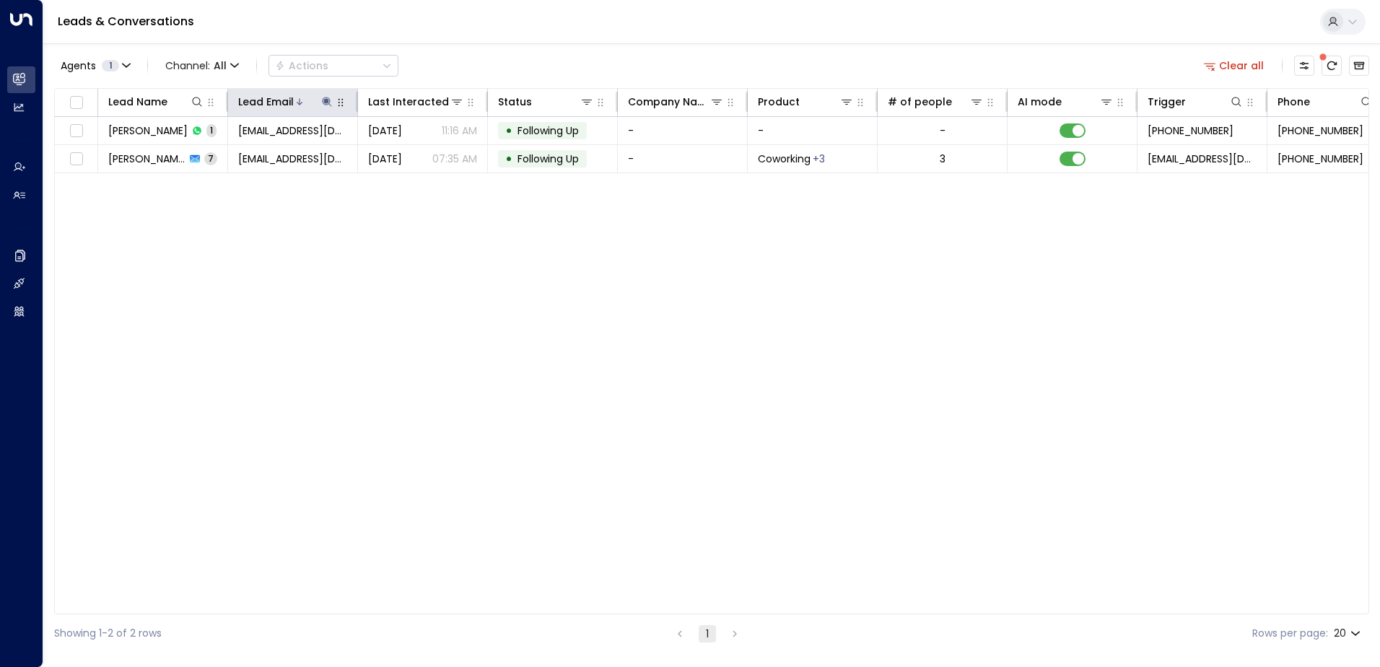
click at [327, 97] on icon at bounding box center [327, 102] width 12 height 12
click at [419, 152] on icon "button" at bounding box center [417, 153] width 9 height 9
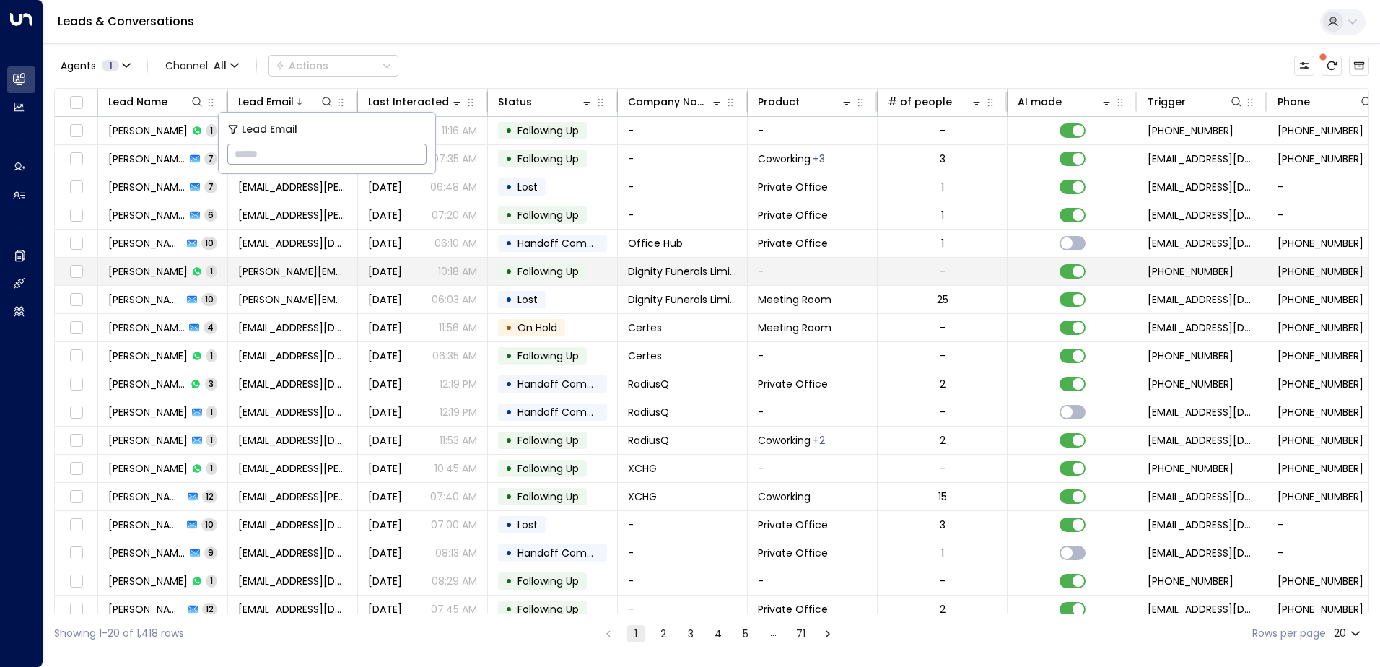
type input "**********"
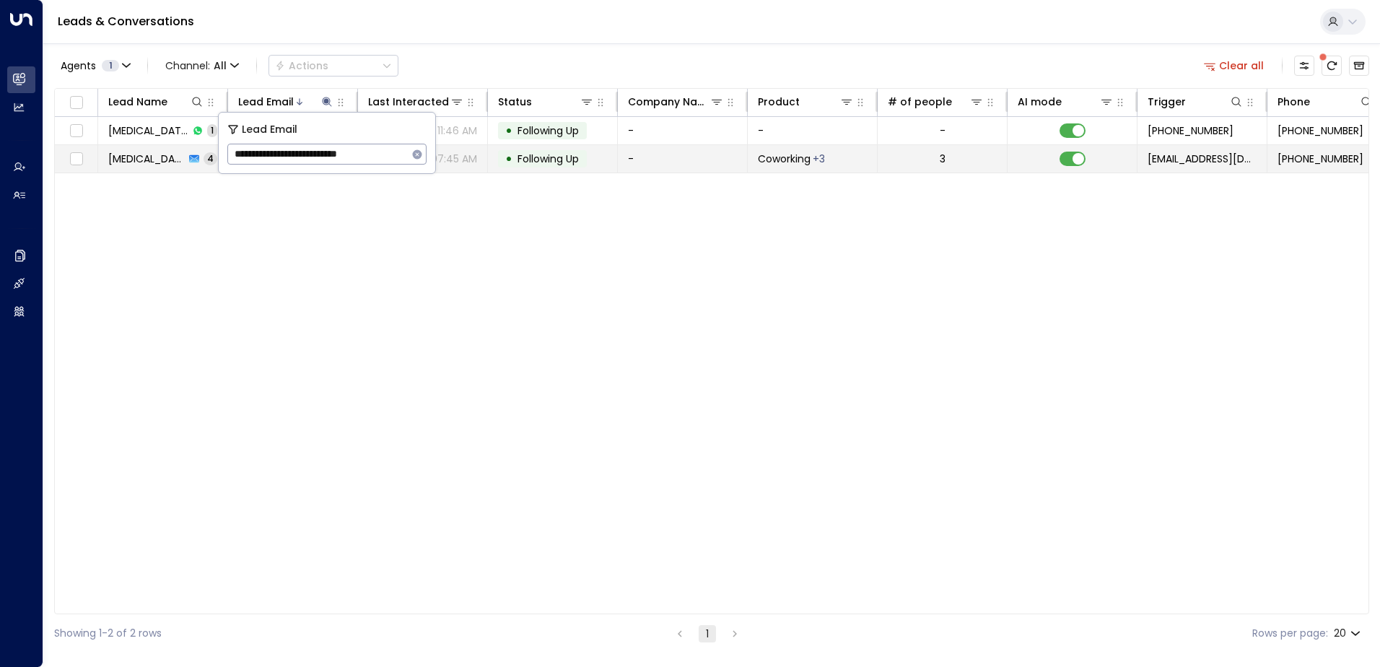
click at [543, 157] on span "Following Up" at bounding box center [547, 159] width 61 height 14
